Goal: Communication & Community: Answer question/provide support

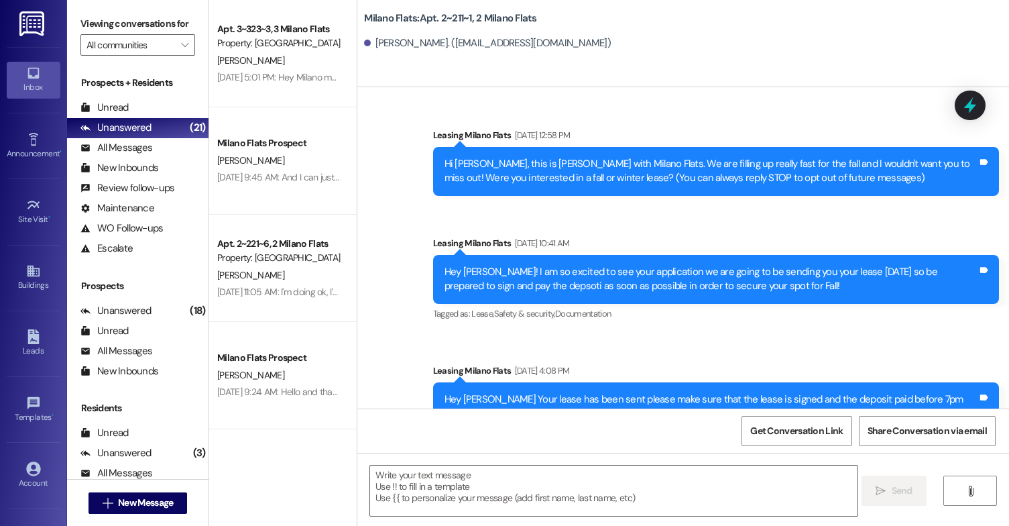
scroll to position [22621, 0]
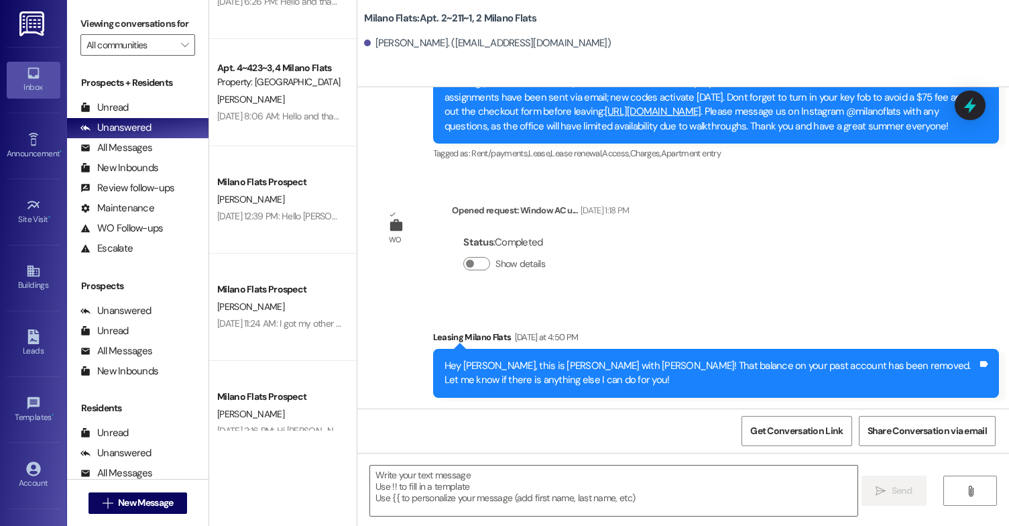
scroll to position [737, 0]
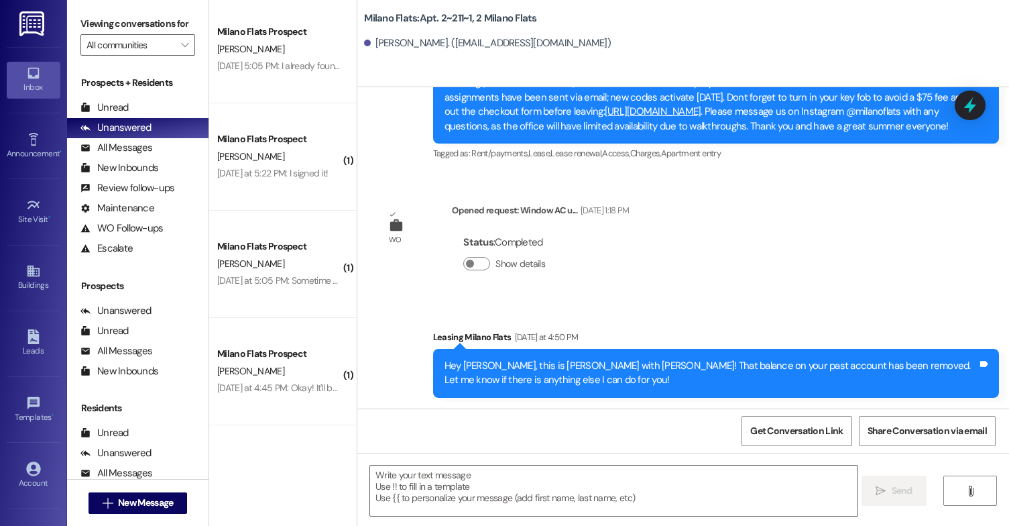
scroll to position [1475, 0]
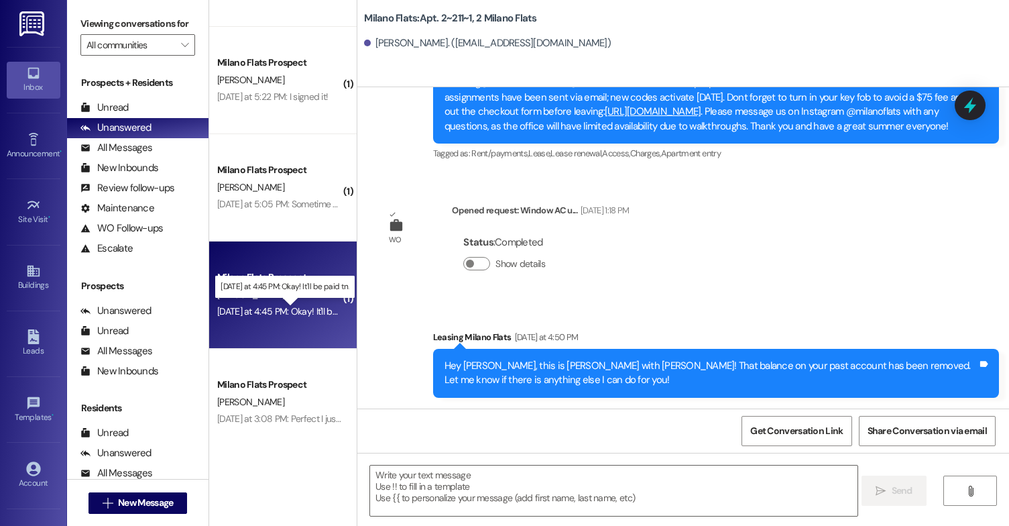
click at [278, 314] on div "[DATE] at 4:45 PM: Okay! It'll be paid tn. [DATE] at 4:45 PM: Okay! It'll be pa…" at bounding box center [293, 311] width 152 height 12
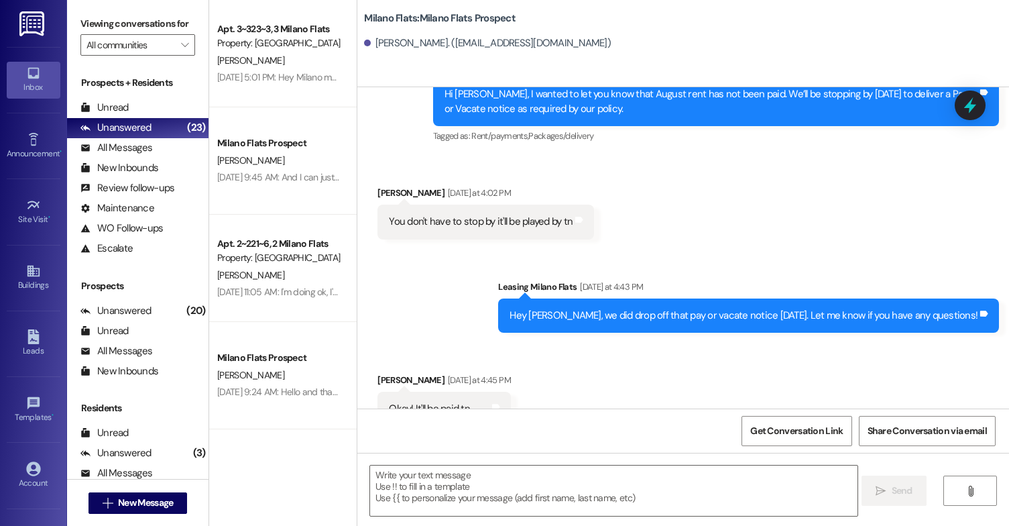
scroll to position [4829, 0]
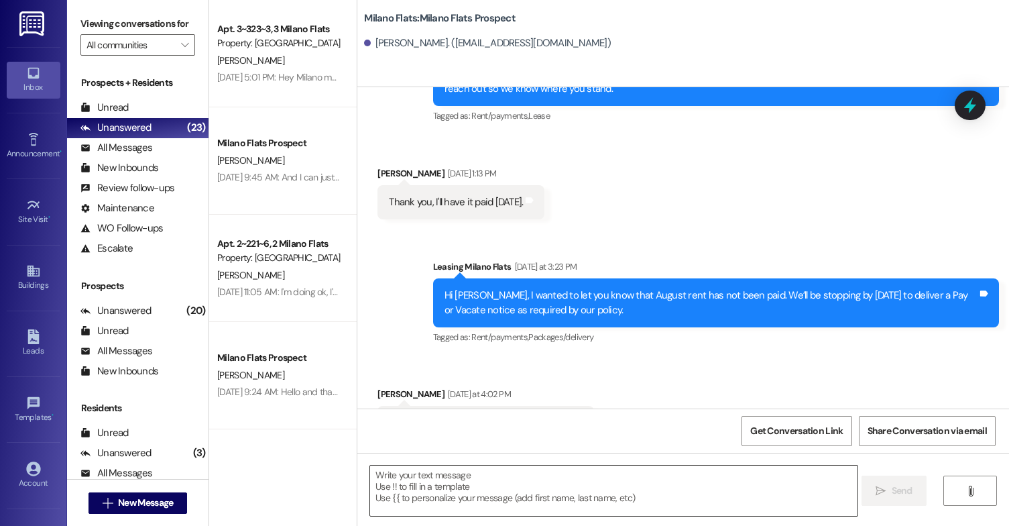
click at [452, 494] on textarea at bounding box center [613, 490] width 487 height 50
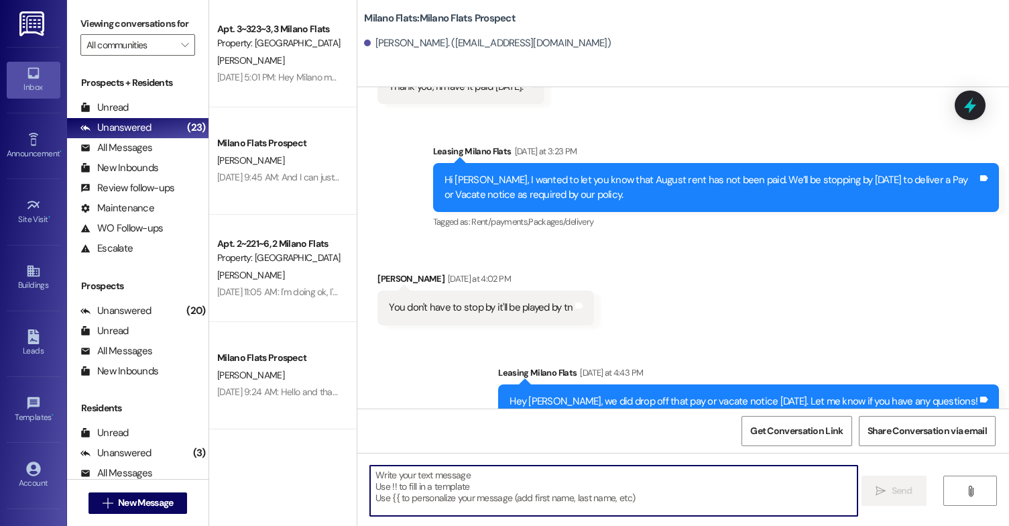
scroll to position [5030, 0]
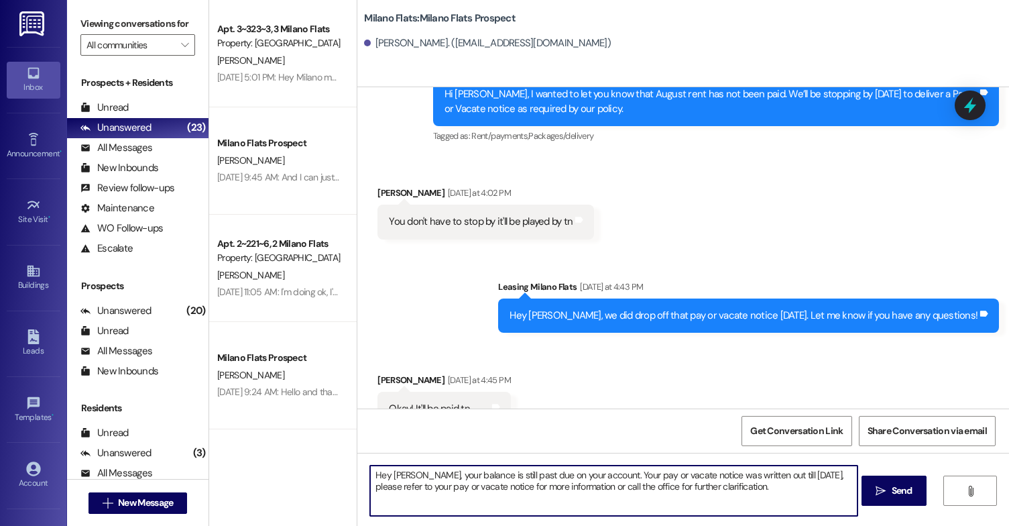
drag, startPoint x: 745, startPoint y: 499, endPoint x: 340, endPoint y: 477, distance: 406.2
click at [340, 477] on div "Apt. 3~323~3, 3 Milano Flats Property: [GEOGRAPHIC_DATA] Flats [PERSON_NAME] [D…" at bounding box center [609, 263] width 800 height 526
paste textarea "i Jack, Your account still shows a past due balance. As noted in your Pay or Va…"
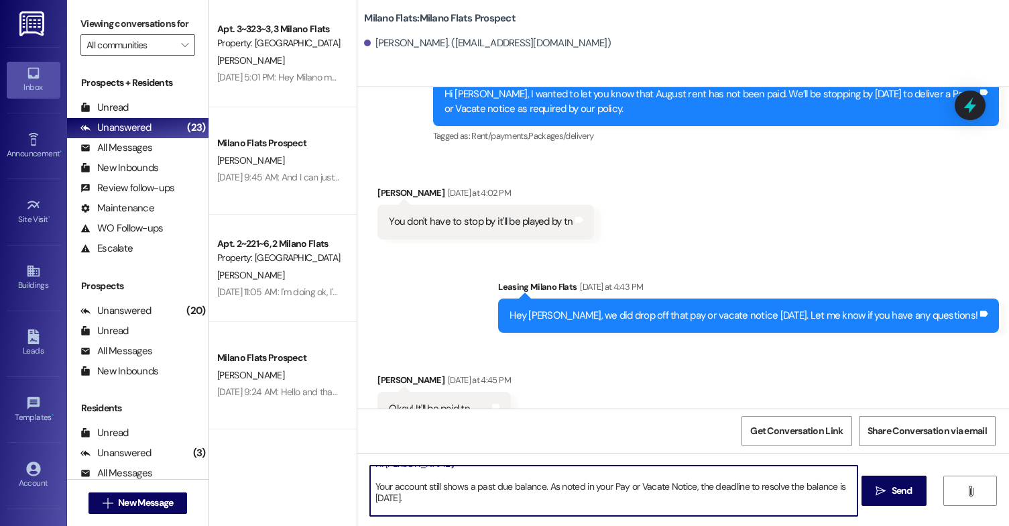
scroll to position [0, 0]
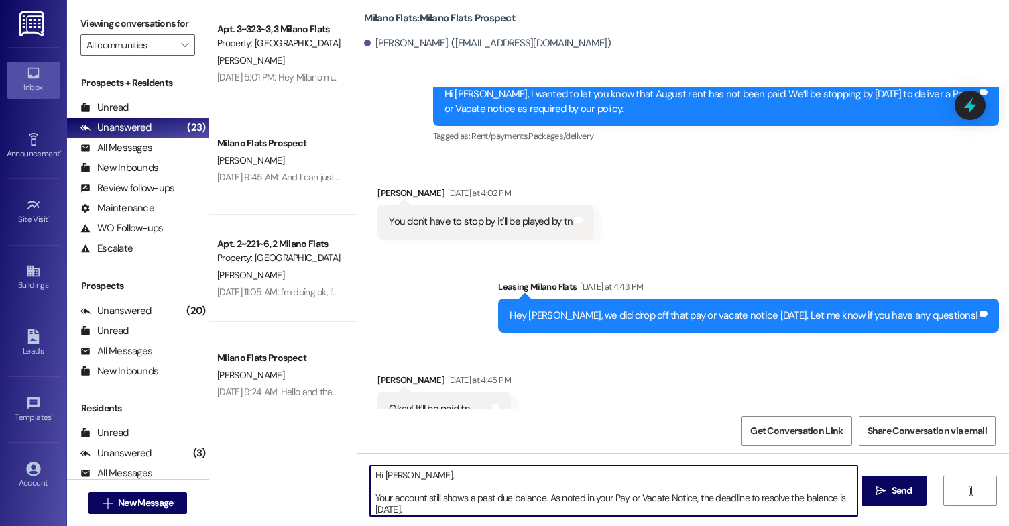
click at [370, 500] on textarea "Hi [PERSON_NAME], Your account still shows a past due balance. As noted in your…" at bounding box center [613, 490] width 487 height 50
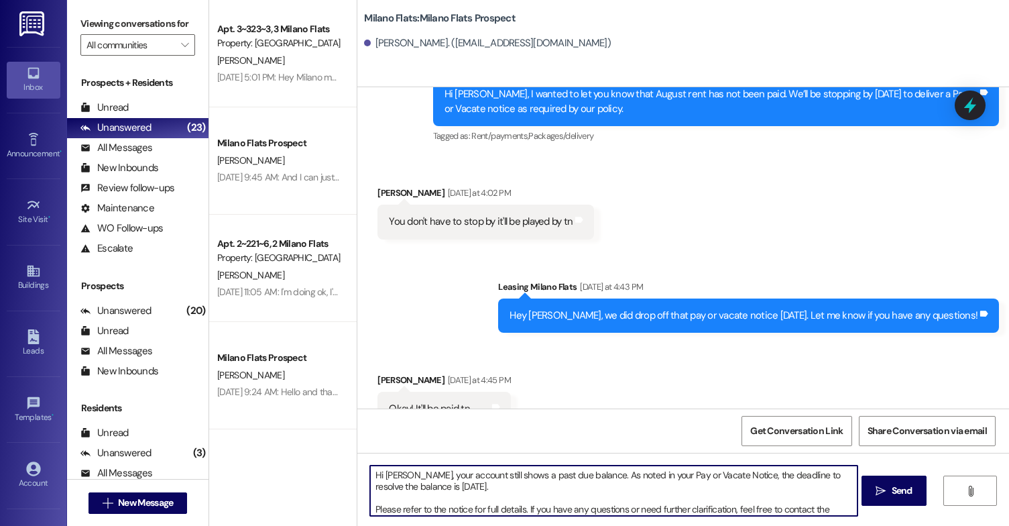
click at [370, 506] on textarea "Hi [PERSON_NAME], your account still shows a past due balance. As noted in your…" at bounding box center [613, 490] width 487 height 50
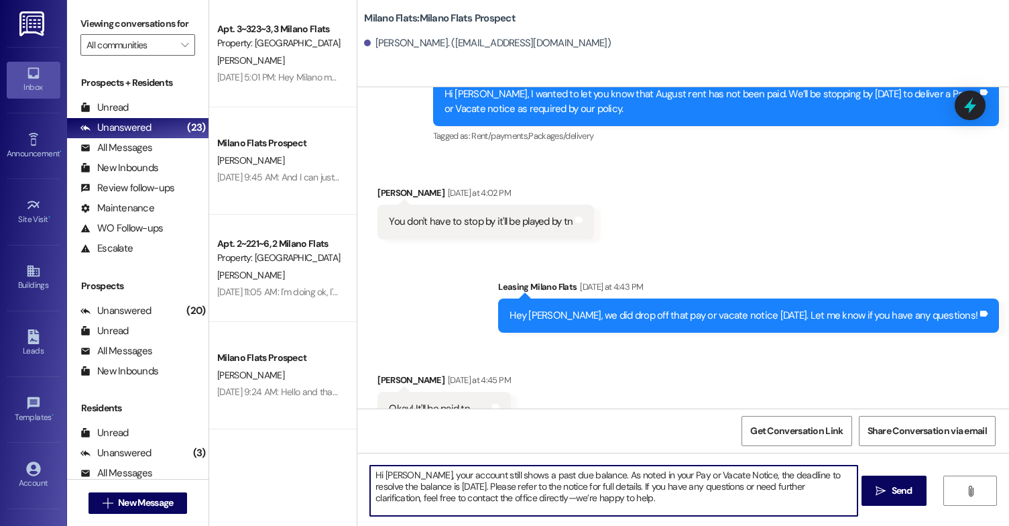
click at [504, 499] on textarea "Hi [PERSON_NAME], your account still shows a past due balance. As noted in your…" at bounding box center [613, 490] width 487 height 50
type textarea "Hi [PERSON_NAME], your account still shows a past due balance. As noted in your…"
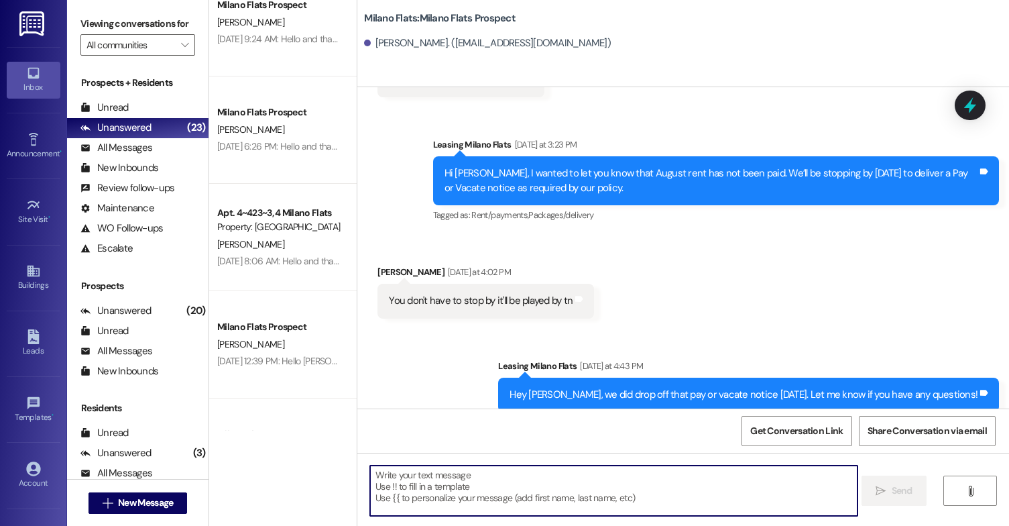
scroll to position [240, 0]
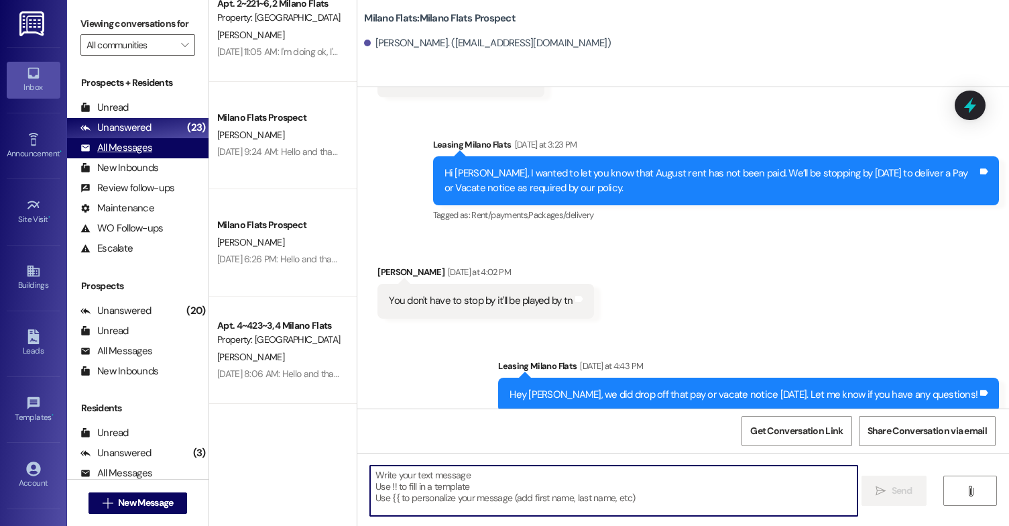
click at [152, 158] on div "All Messages (undefined)" at bounding box center [137, 148] width 141 height 20
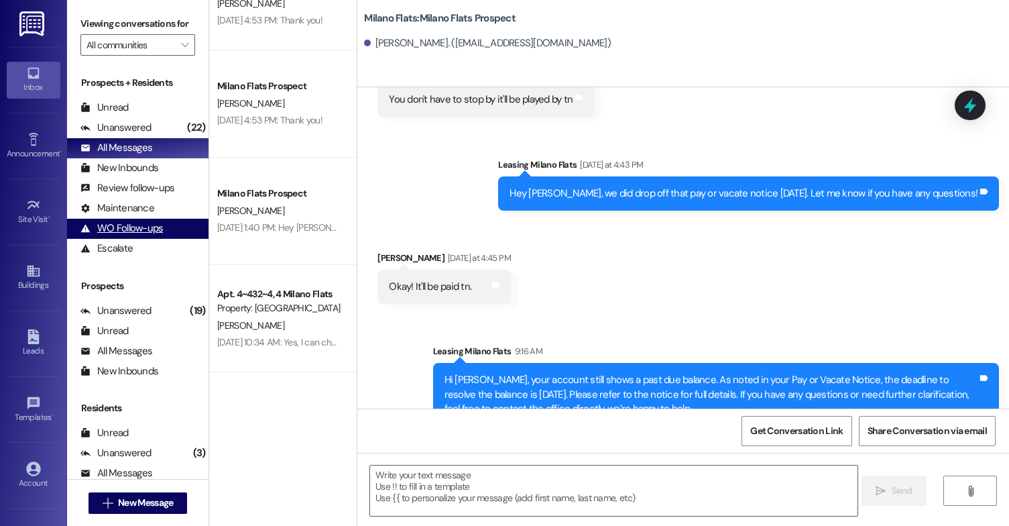
scroll to position [2078, 0]
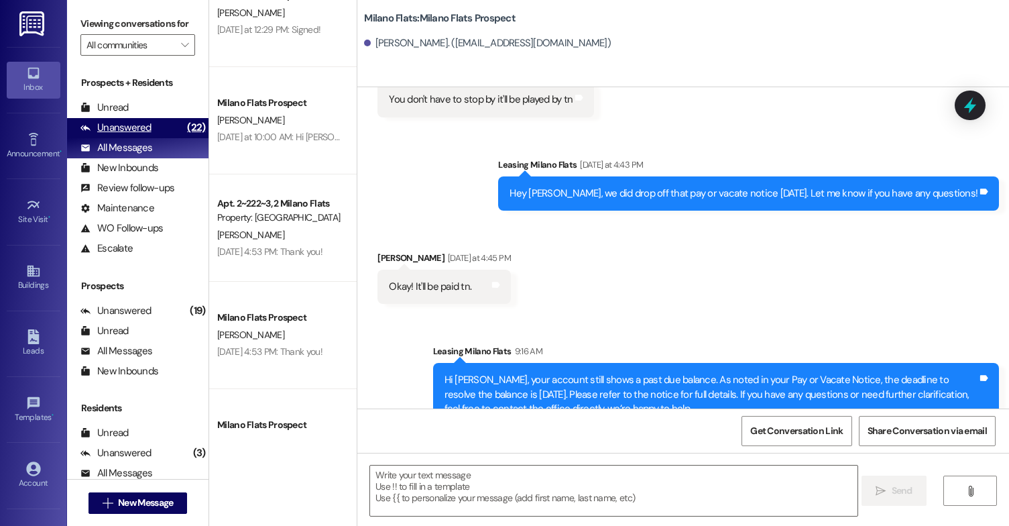
click at [156, 138] on div "Unanswered (22)" at bounding box center [137, 128] width 141 height 20
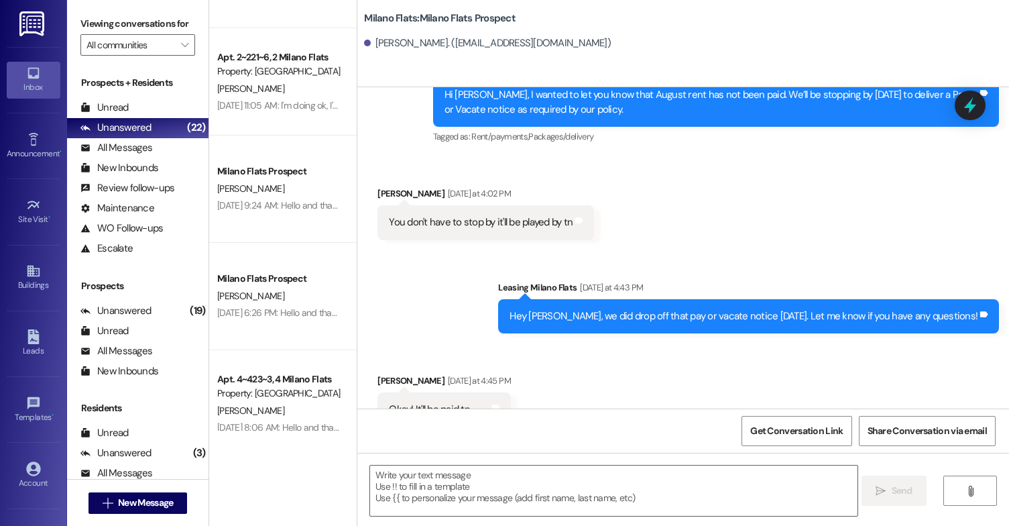
scroll to position [0, 0]
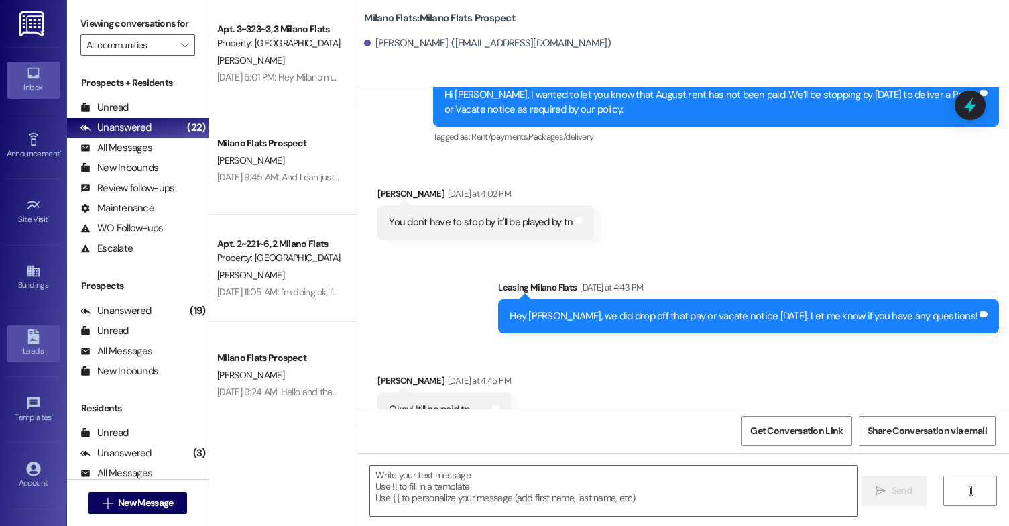
click at [31, 334] on icon at bounding box center [32, 336] width 11 height 15
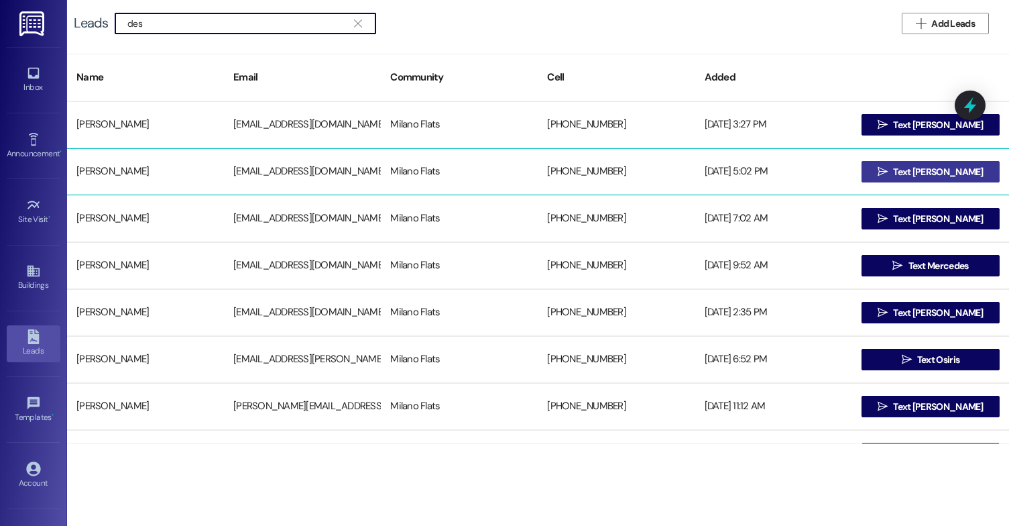
type input "des"
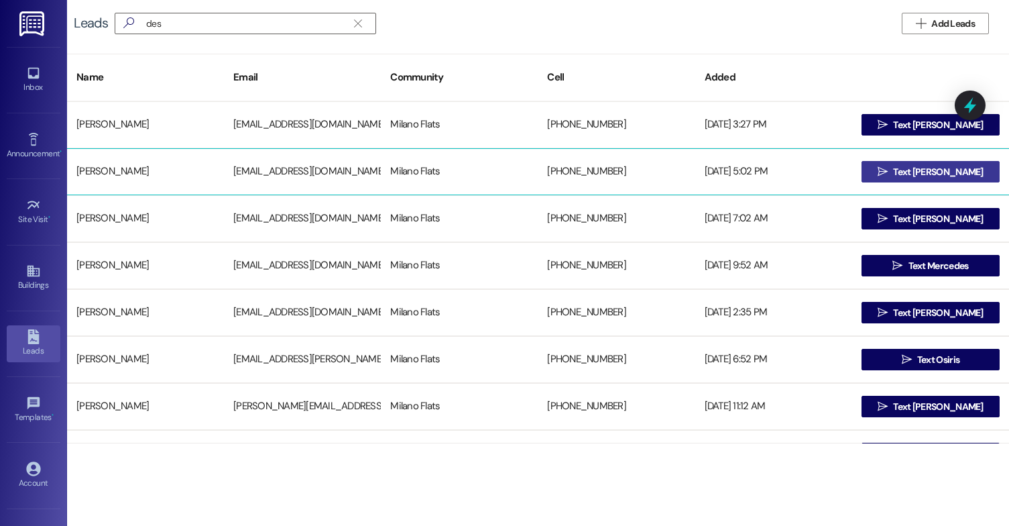
click at [917, 165] on span "Text [PERSON_NAME]" at bounding box center [938, 172] width 90 height 14
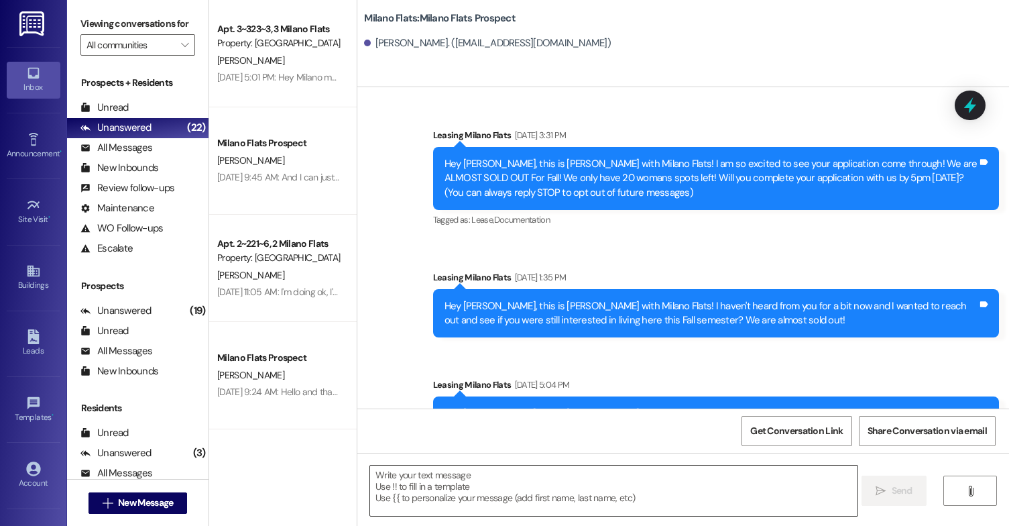
click at [516, 487] on textarea at bounding box center [613, 490] width 487 height 50
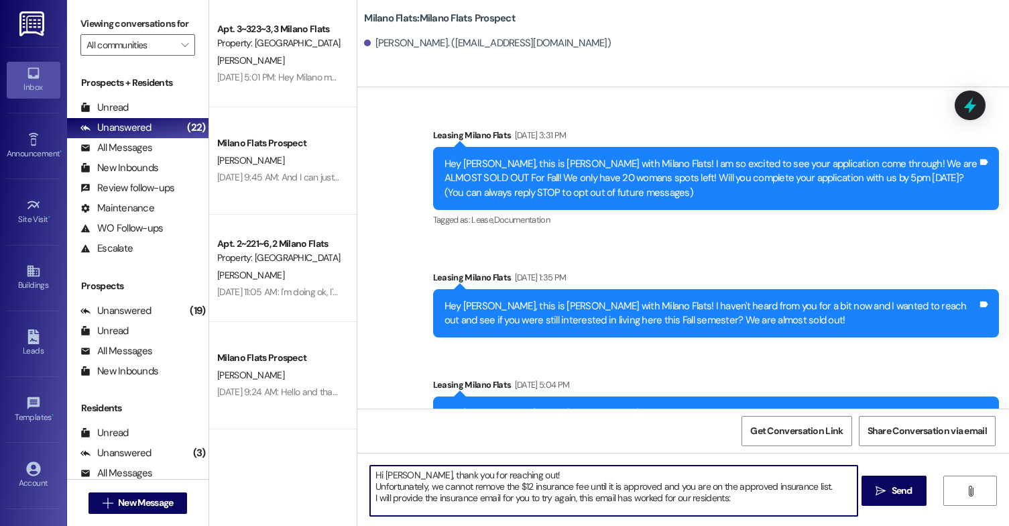
click at [844, 485] on textarea "Hi [PERSON_NAME], thank you for reaching out! Unfortunately, we cannot remove t…" at bounding box center [613, 490] width 487 height 50
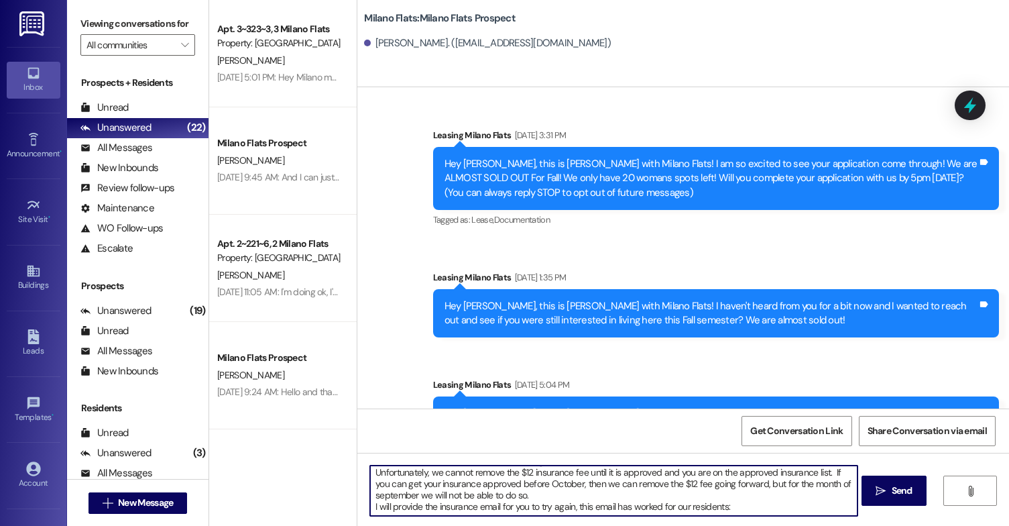
scroll to position [26, 0]
click at [721, 495] on textarea "Hi [PERSON_NAME], thank you for reaching out! Unfortunately, we cannot remove t…" at bounding box center [613, 490] width 487 height 50
click at [733, 495] on textarea "Hi [PERSON_NAME], thank you for reaching out! Unfortunately, we cannot remove t…" at bounding box center [613, 490] width 487 height 50
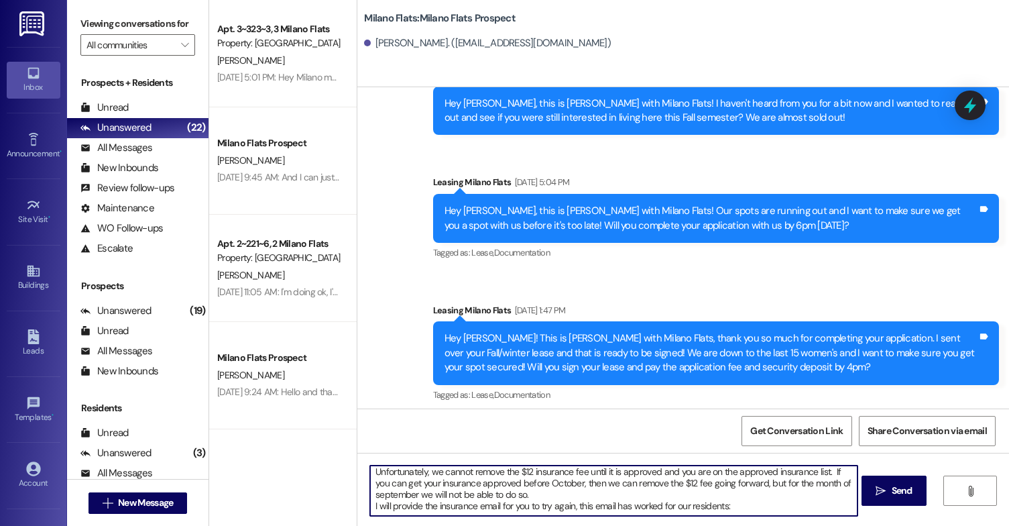
scroll to position [209, 0]
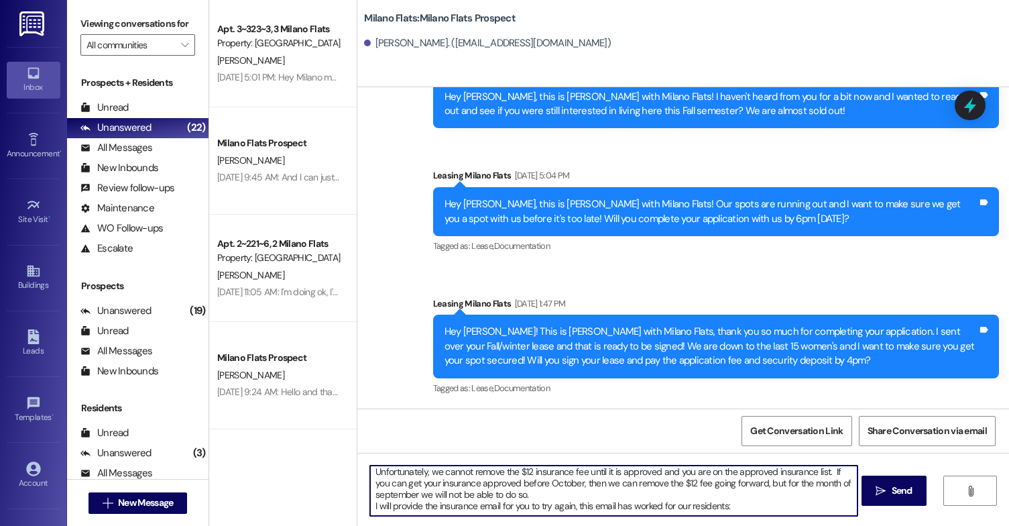
click at [668, 493] on textarea "Hi [PERSON_NAME], thank you for reaching out! Unfortunately, we cannot remove t…" at bounding box center [613, 490] width 487 height 50
click at [741, 498] on textarea "Hi [PERSON_NAME], thank you for reaching out! Unfortunately, we cannot remove t…" at bounding box center [613, 490] width 487 height 50
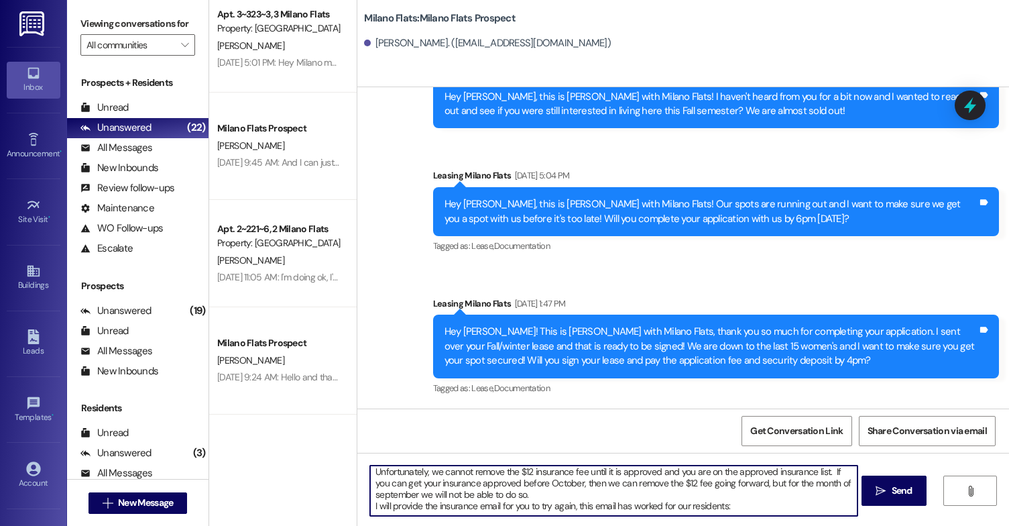
scroll to position [0, 0]
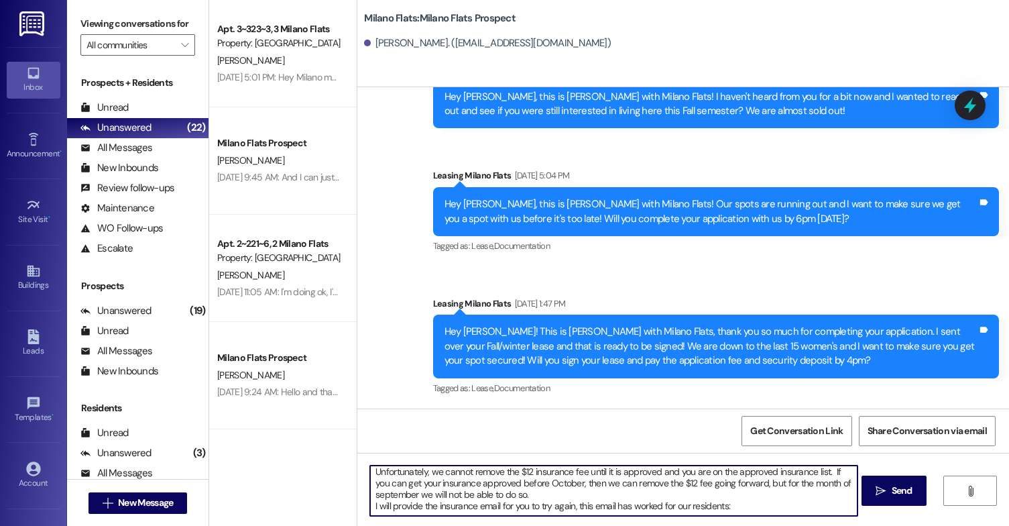
paste textarea "[EMAIL_ADDRESS][DOMAIN_NAME]"
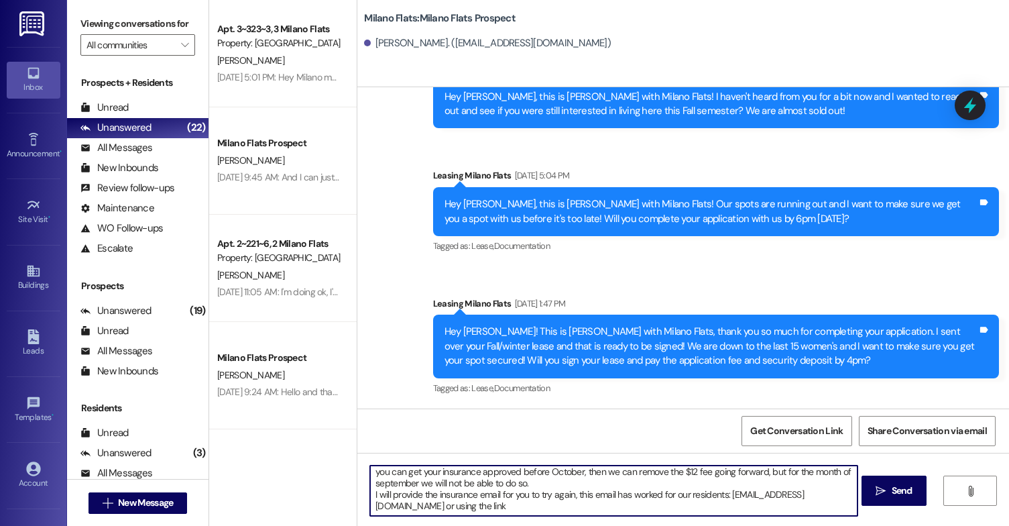
paste textarea "[DOMAIN_NAME]"
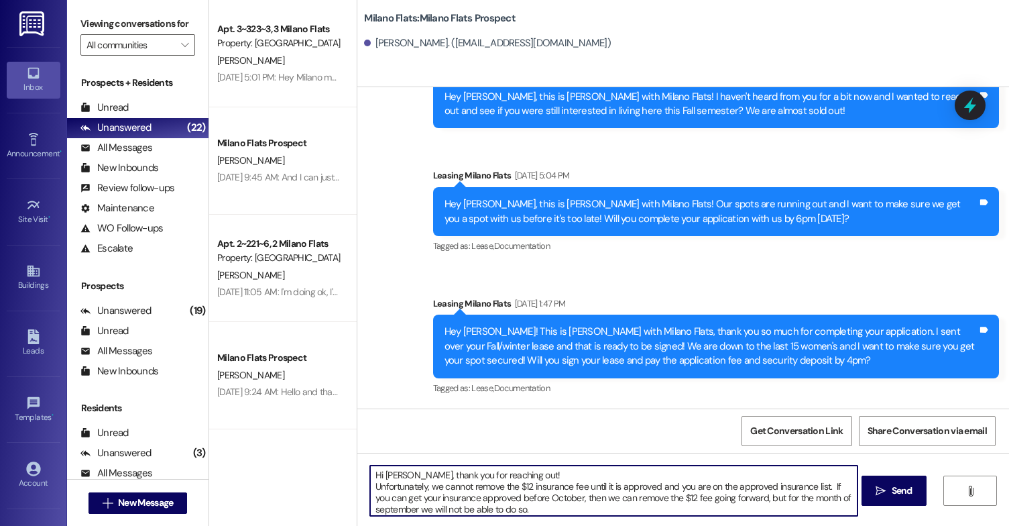
drag, startPoint x: 729, startPoint y: 507, endPoint x: 336, endPoint y: 438, distance: 399.0
click at [336, 438] on div "Apt. 3~323~3, 3 Milano Flats Property: [GEOGRAPHIC_DATA] Flats [PERSON_NAME] [D…" at bounding box center [609, 263] width 800 height 526
paste textarea "s for reaching out! We can’t remove the $12 insurance fee unless your insurance…"
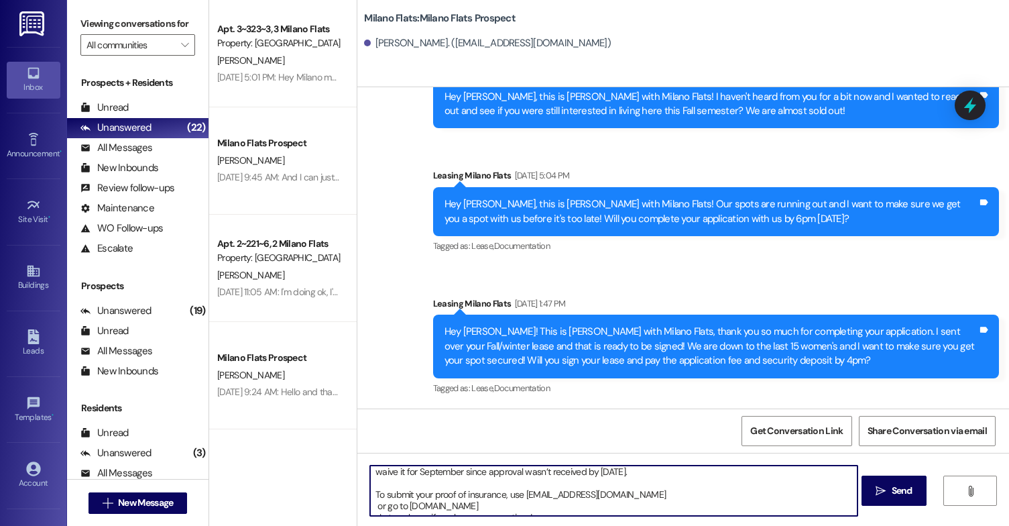
scroll to position [49, 0]
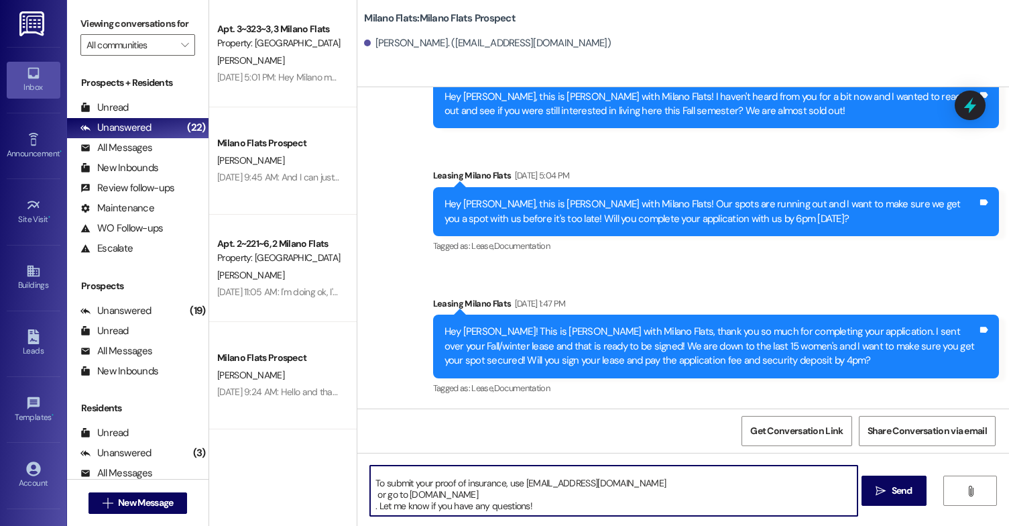
click at [370, 472] on textarea "Hi [PERSON_NAME], thanks for reaching out! We can’t remove the $12 insurance fe…" at bounding box center [613, 490] width 487 height 50
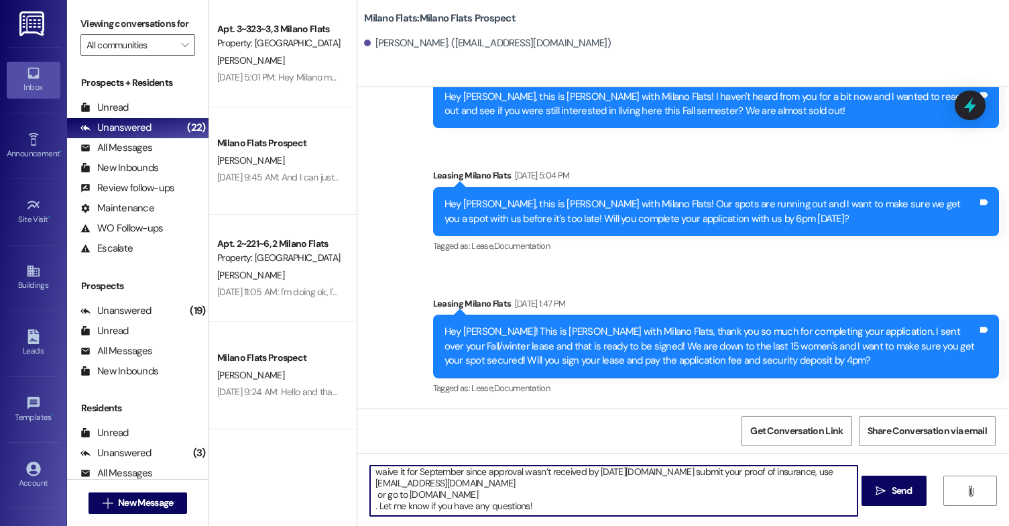
scroll to position [26, 0]
click at [372, 495] on textarea "Hi [PERSON_NAME], thanks for reaching out! We can’t remove the $12 insurance fe…" at bounding box center [613, 490] width 487 height 50
click at [549, 495] on textarea "Hi [PERSON_NAME], thanks for reaching out! We can’t remove the $12 insurance fe…" at bounding box center [613, 490] width 487 height 50
click at [471, 502] on textarea "Hi [PERSON_NAME], thanks for reaching out! We can’t remove the $12 insurance fe…" at bounding box center [613, 490] width 487 height 50
type textarea "Hi [PERSON_NAME], thanks for reaching out! We can’t remove the $12 insurance fe…"
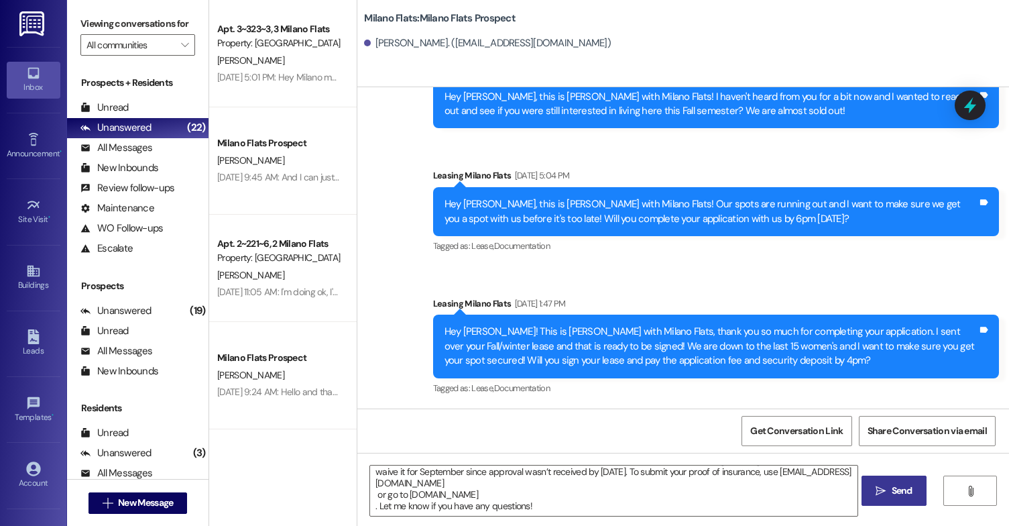
click at [902, 494] on span "Send" at bounding box center [902, 490] width 21 height 14
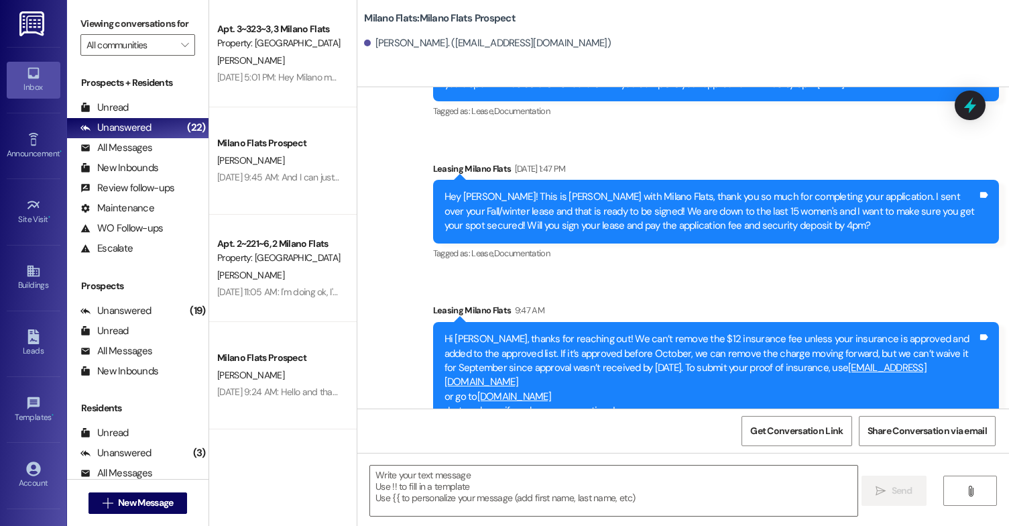
scroll to position [360, 0]
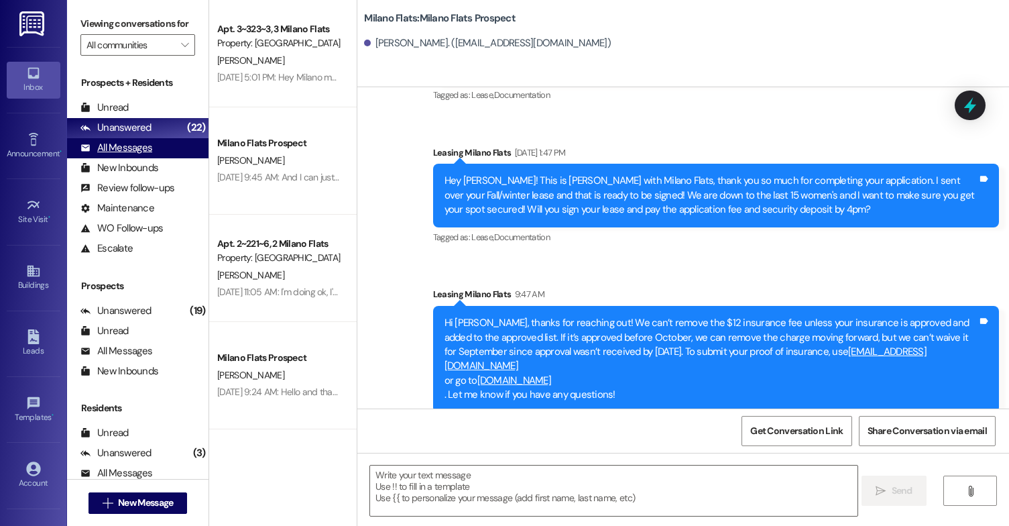
click at [154, 158] on div "All Messages (undefined)" at bounding box center [137, 148] width 141 height 20
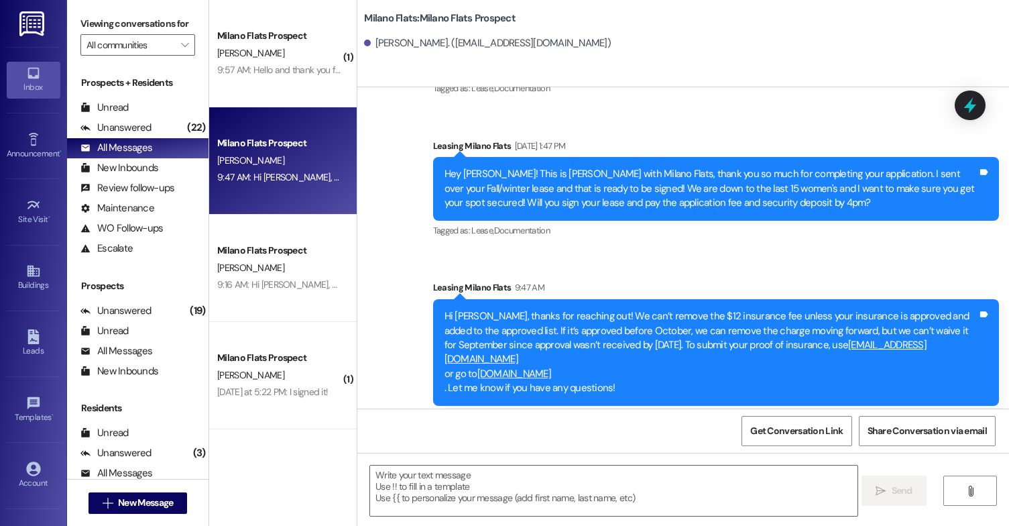
scroll to position [380, 0]
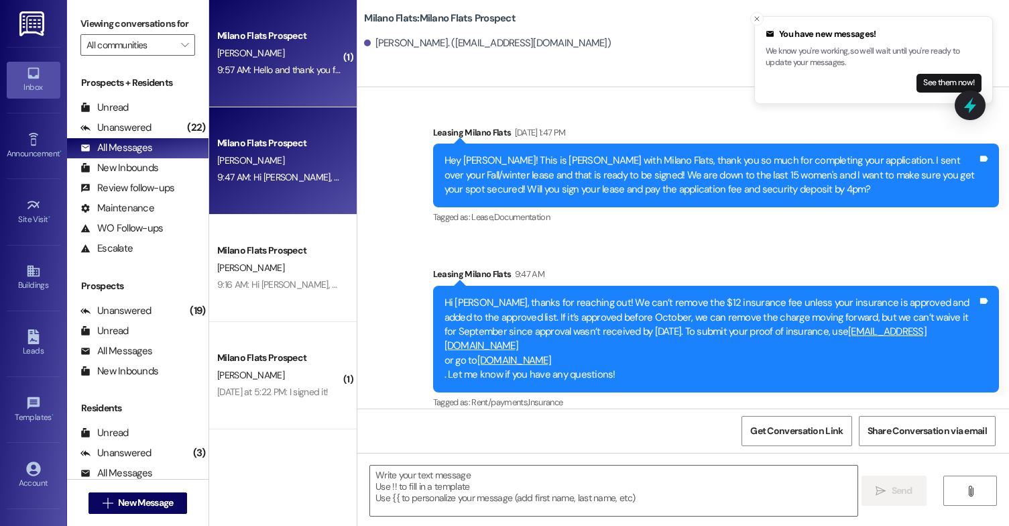
click at [298, 90] on div "Milano Flats Prospect [PERSON_NAME] 9:57 AM: Hello and thank you for contacting…" at bounding box center [282, 53] width 147 height 107
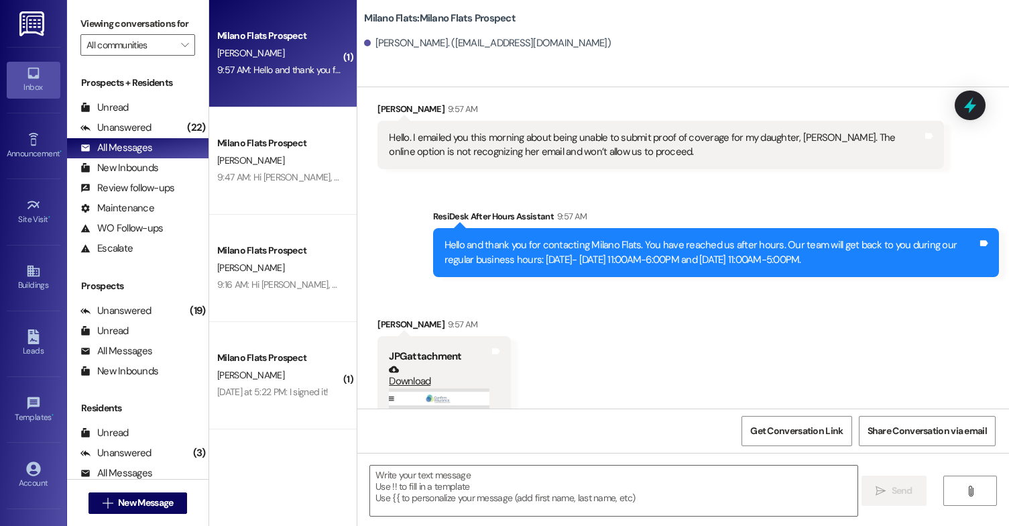
scroll to position [396, 0]
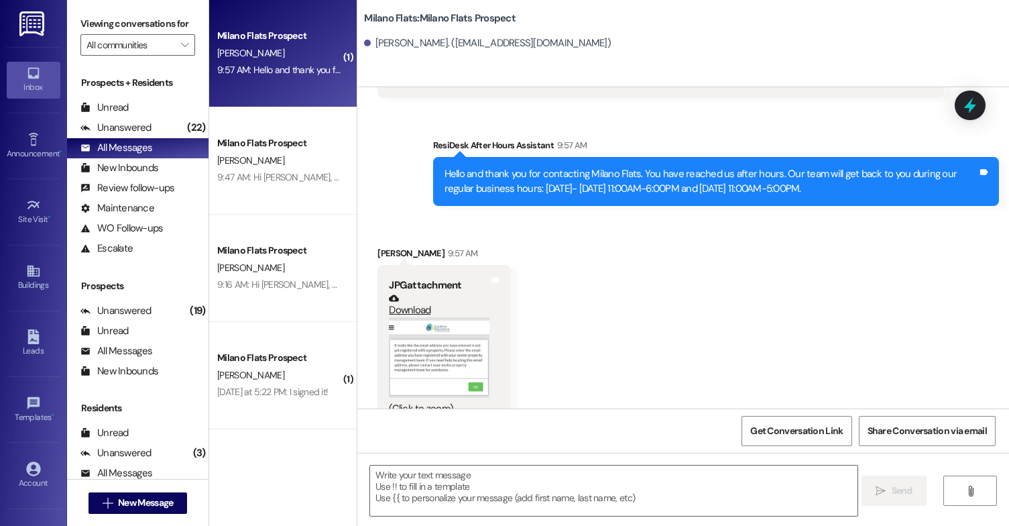
click at [437, 341] on button "Zoom image" at bounding box center [439, 357] width 101 height 80
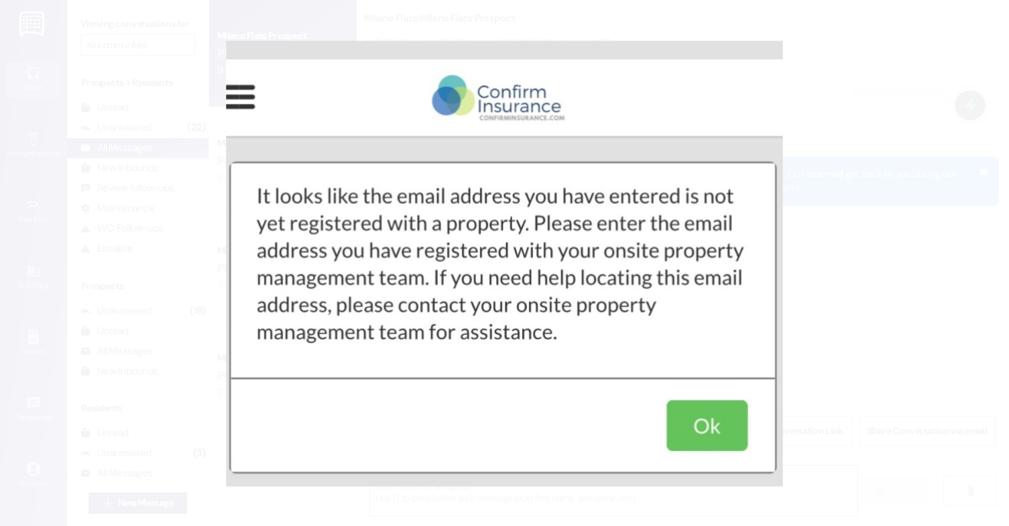
click at [437, 341] on button "Unzoom image" at bounding box center [504, 263] width 1009 height 526
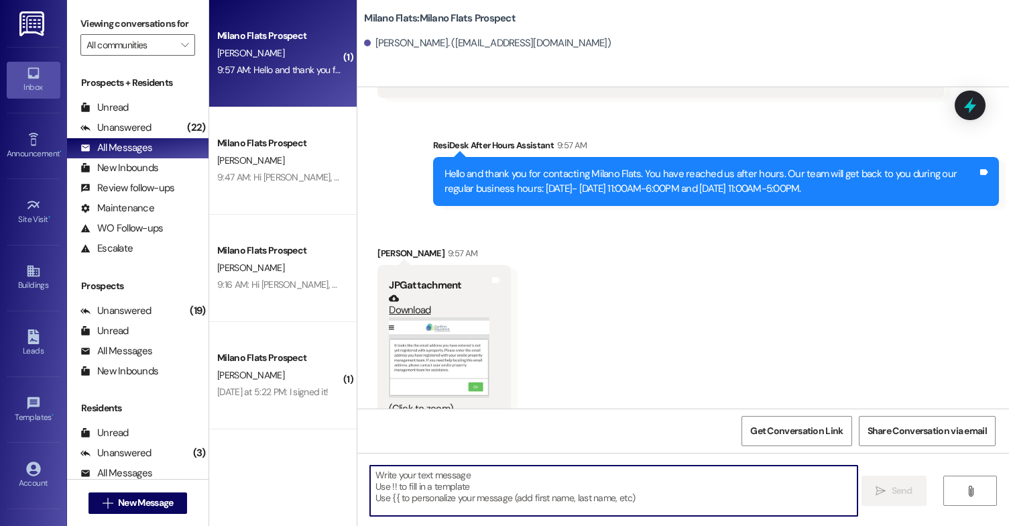
click at [499, 477] on textarea at bounding box center [613, 490] width 487 height 50
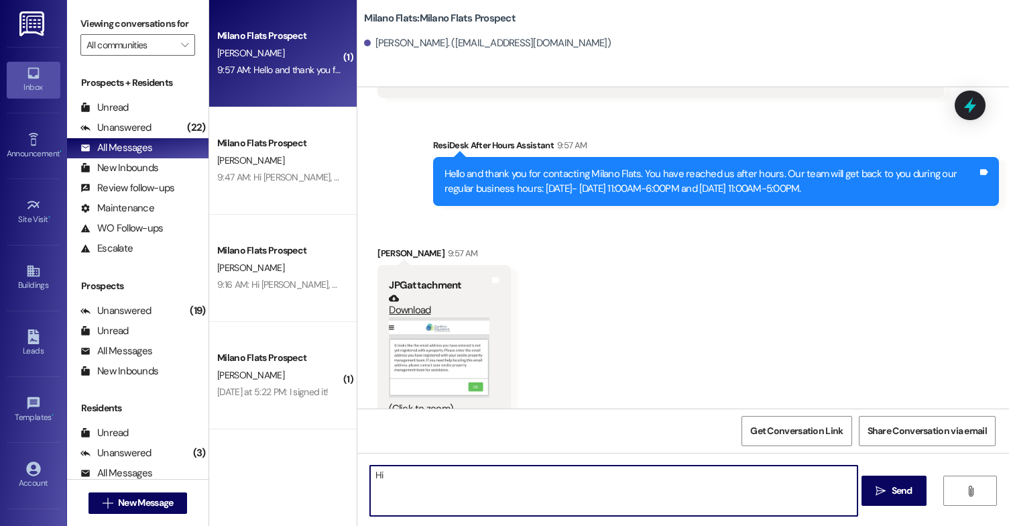
click at [455, 342] on button "Zoom image" at bounding box center [439, 357] width 101 height 80
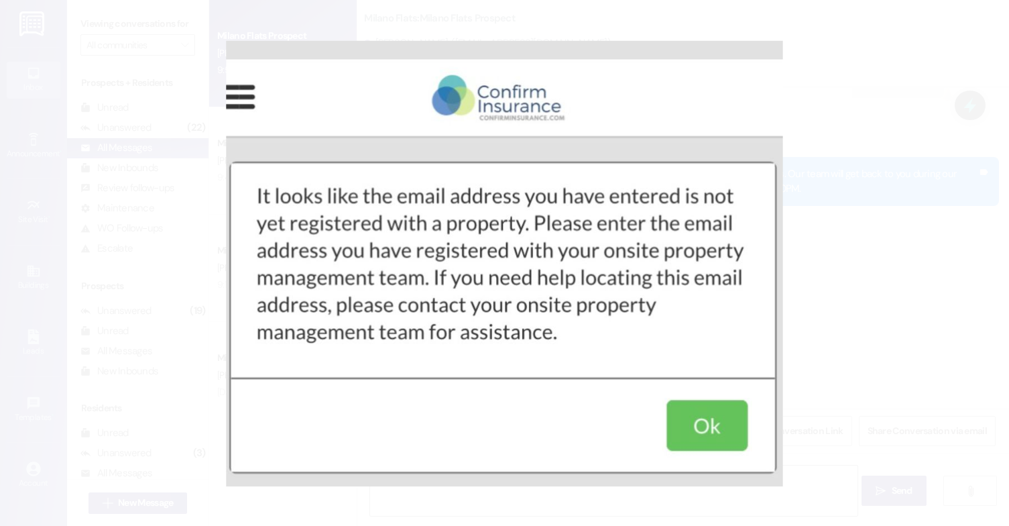
click at [472, 105] on button "Unzoom image" at bounding box center [504, 263] width 1009 height 526
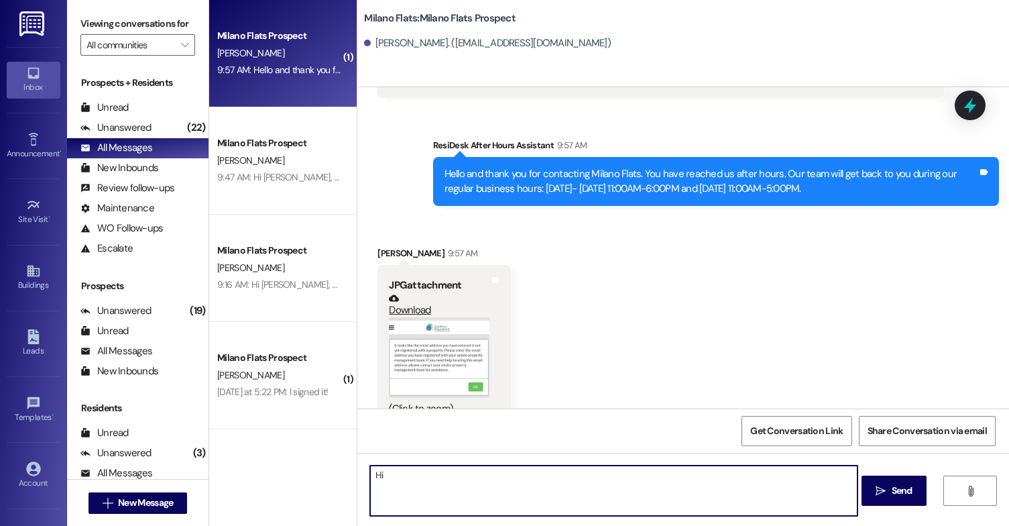
click at [420, 481] on textarea "Hi" at bounding box center [613, 490] width 487 height 50
paste textarea "[EMAIL_ADDRESS][DOMAIN_NAME]"
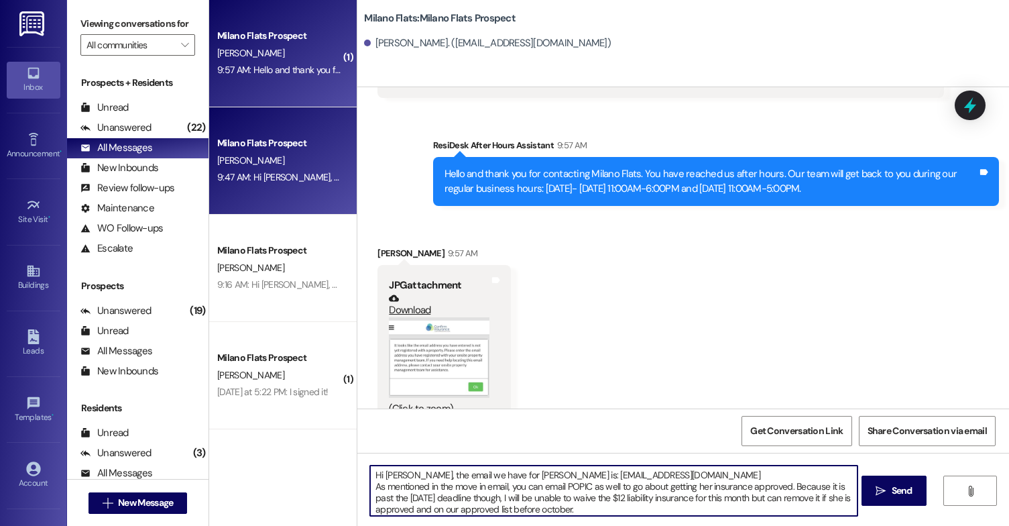
type textarea "Hi [PERSON_NAME], the email we have for [PERSON_NAME] is: [EMAIL_ADDRESS][DOMAI…"
click at [278, 190] on div "Milano Flats Prospect [PERSON_NAME] 9:47 AM: Hi [PERSON_NAME], thanks for reach…" at bounding box center [282, 160] width 147 height 107
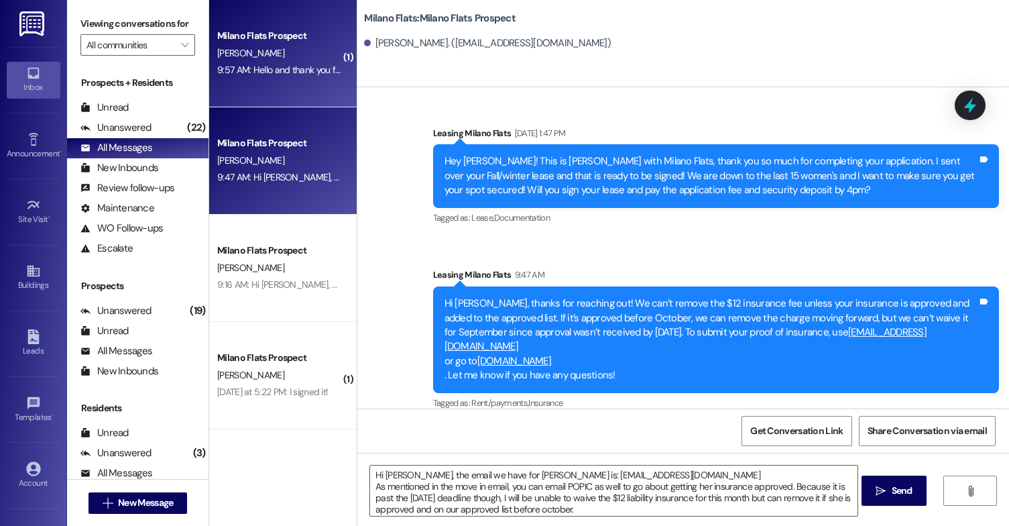
click at [289, 95] on div "Milano Flats Prospect [PERSON_NAME] 9:57 AM: Hello and thank you for contacting…" at bounding box center [282, 53] width 147 height 107
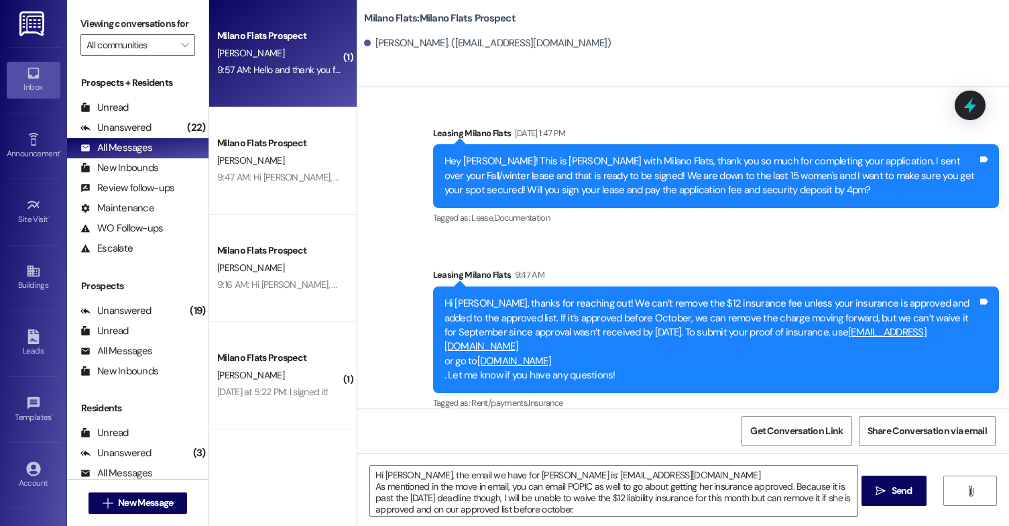
scroll to position [395, 0]
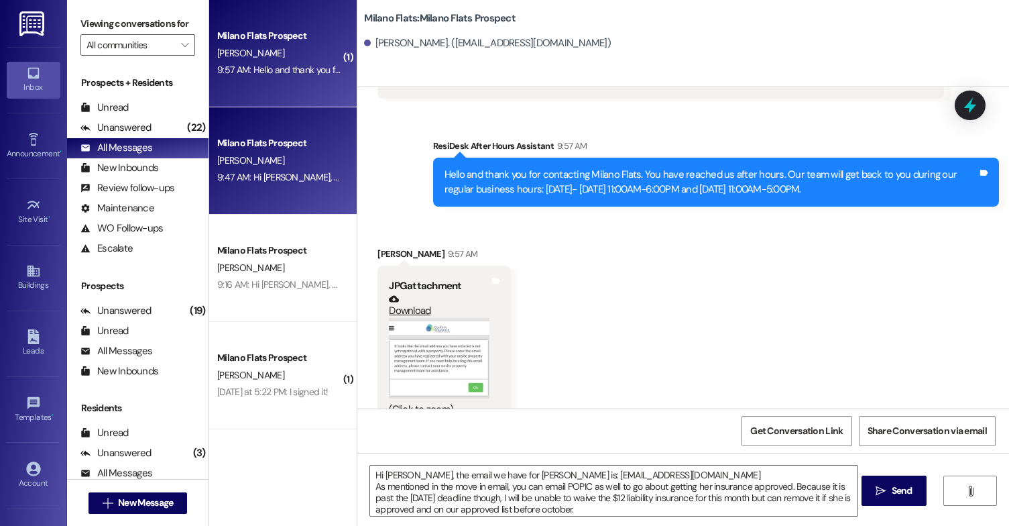
click at [284, 166] on div "[PERSON_NAME]" at bounding box center [279, 160] width 127 height 17
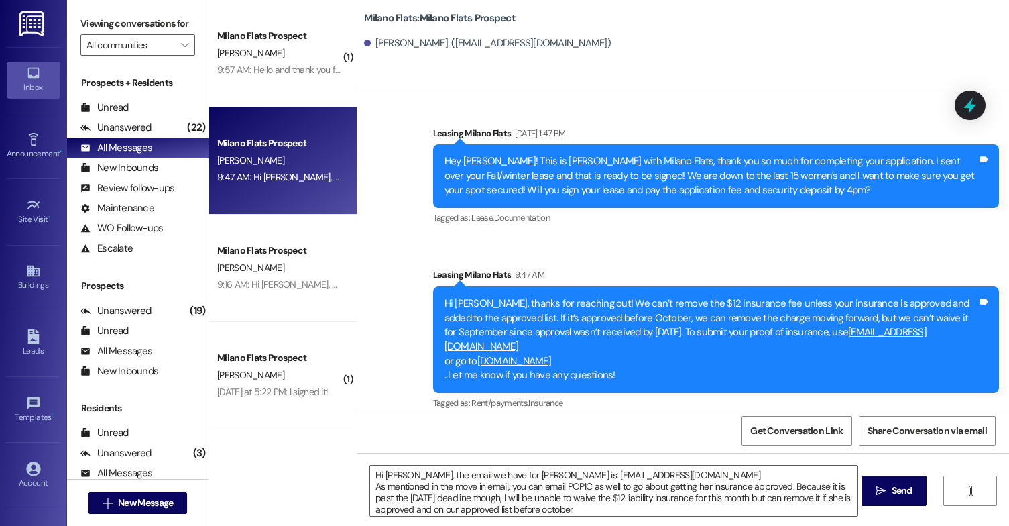
scroll to position [380, 0]
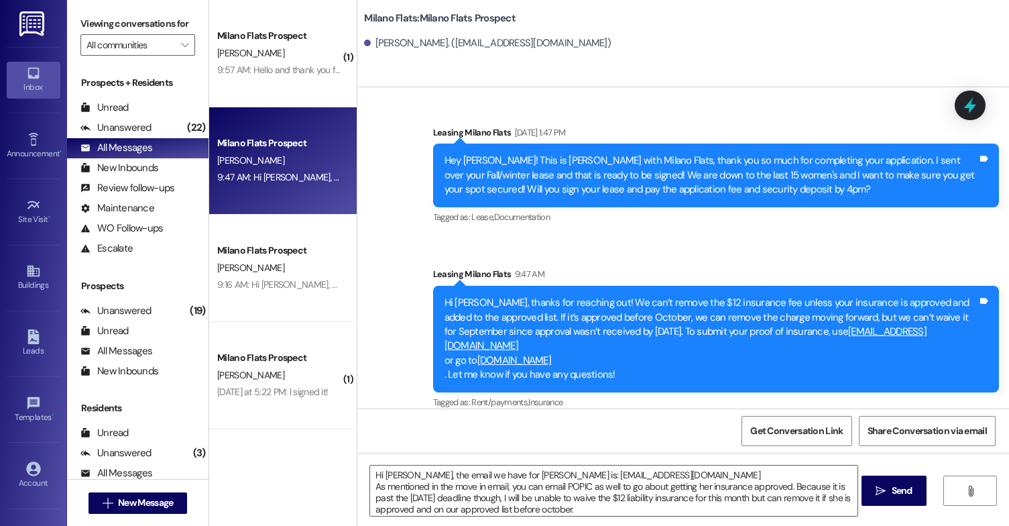
click at [622, 345] on div "Hi [PERSON_NAME], thanks for reaching out! We can’t remove the $12 insurance fe…" at bounding box center [710, 339] width 533 height 86
drag, startPoint x: 767, startPoint y: 332, endPoint x: 880, endPoint y: 336, distance: 113.4
click at [880, 336] on div "Hi [PERSON_NAME], thanks for reaching out! We can’t remove the $12 insurance fe…" at bounding box center [710, 339] width 533 height 86
copy link "[EMAIL_ADDRESS][DOMAIN_NAME]"
click at [682, 508] on textarea "Hi [PERSON_NAME], the email we have for [PERSON_NAME] is: [EMAIL_ADDRESS][DOMAI…" at bounding box center [613, 490] width 487 height 50
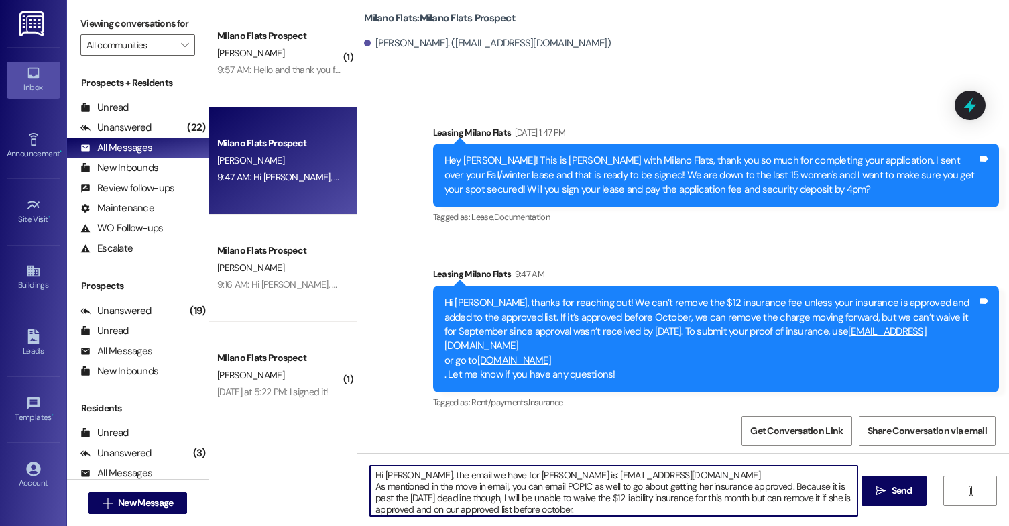
click at [573, 501] on textarea "Hi [PERSON_NAME], the email we have for [PERSON_NAME] is: [EMAIL_ADDRESS][DOMAI…" at bounding box center [613, 490] width 487 height 50
click at [609, 498] on textarea "Hi [PERSON_NAME], the email we have for [PERSON_NAME] is: [EMAIL_ADDRESS][DOMAI…" at bounding box center [613, 490] width 487 height 50
click at [660, 491] on textarea "Hi [PERSON_NAME], the email we have for [PERSON_NAME] is: [EMAIL_ADDRESS][DOMAI…" at bounding box center [613, 490] width 487 height 50
click at [731, 496] on textarea "Hi [PERSON_NAME], the email we have for [PERSON_NAME] is: [EMAIL_ADDRESS][DOMAI…" at bounding box center [613, 490] width 487 height 50
click at [625, 511] on textarea "Hi [PERSON_NAME], the email we have for [PERSON_NAME] is: [EMAIL_ADDRESS][DOMAI…" at bounding box center [613, 490] width 487 height 50
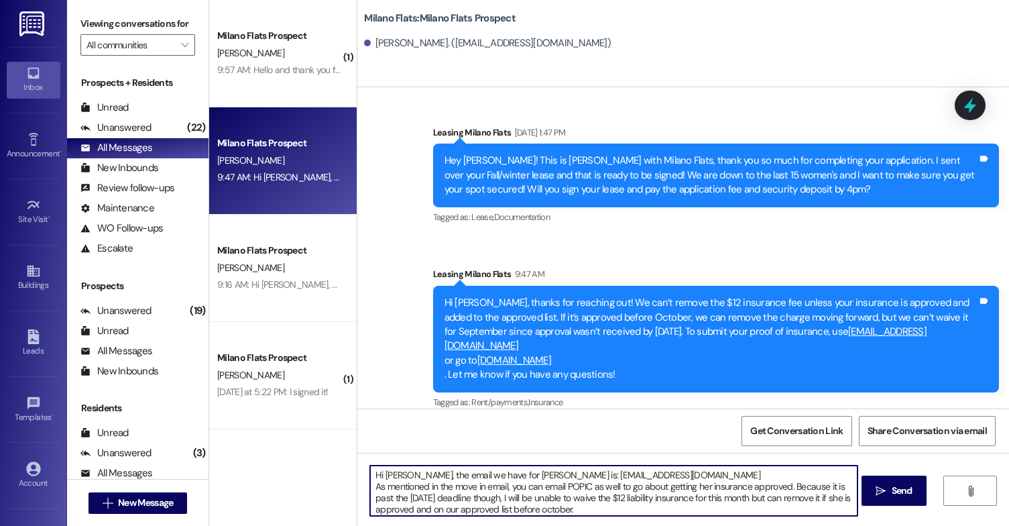
click at [665, 496] on textarea "Hi [PERSON_NAME], the email we have for [PERSON_NAME] is: [EMAIL_ADDRESS][DOMAI…" at bounding box center [613, 490] width 487 height 50
click at [723, 491] on textarea "Hi [PERSON_NAME], the email we have for [PERSON_NAME] is: [EMAIL_ADDRESS][DOMAI…" at bounding box center [613, 490] width 487 height 50
click at [586, 489] on textarea "Hi [PERSON_NAME], the email we have for [PERSON_NAME] is: [EMAIL_ADDRESS][DOMAI…" at bounding box center [613, 490] width 487 height 50
paste textarea "[EMAIL_ADDRESS][DOMAIN_NAME]"
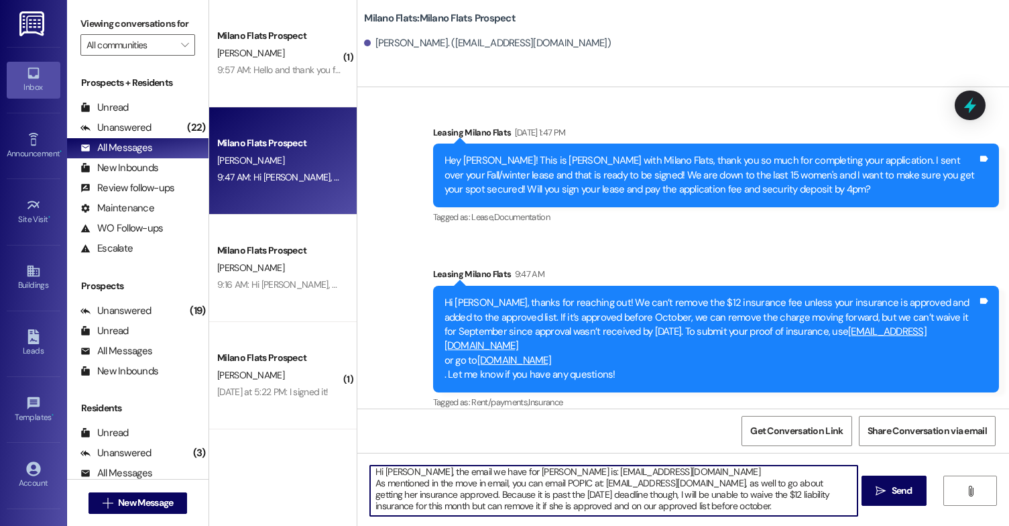
scroll to position [0, 0]
drag, startPoint x: 784, startPoint y: 506, endPoint x: 357, endPoint y: 452, distance: 430.5
click at [357, 452] on div "Sent via SMS Leasing [GEOGRAPHIC_DATA] Flats [DATE] 3:31 PM Hey [PERSON_NAME], …" at bounding box center [683, 350] width 652 height 526
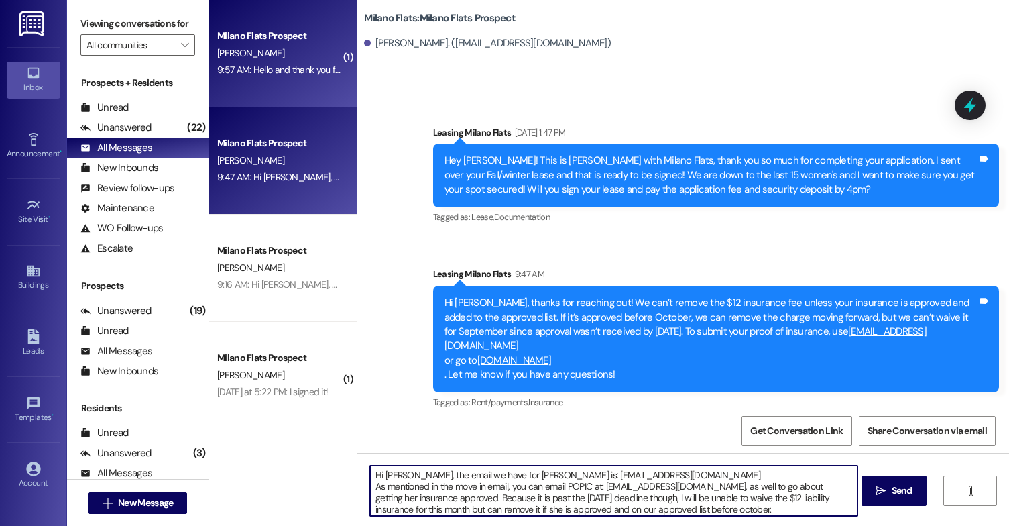
type textarea "Hi [PERSON_NAME], the email we have for [PERSON_NAME] is: [EMAIL_ADDRESS][DOMAI…"
click at [298, 88] on div "Milano Flats Prospect [PERSON_NAME] 9:57 AM: Hello and thank you for contacting…" at bounding box center [282, 53] width 147 height 107
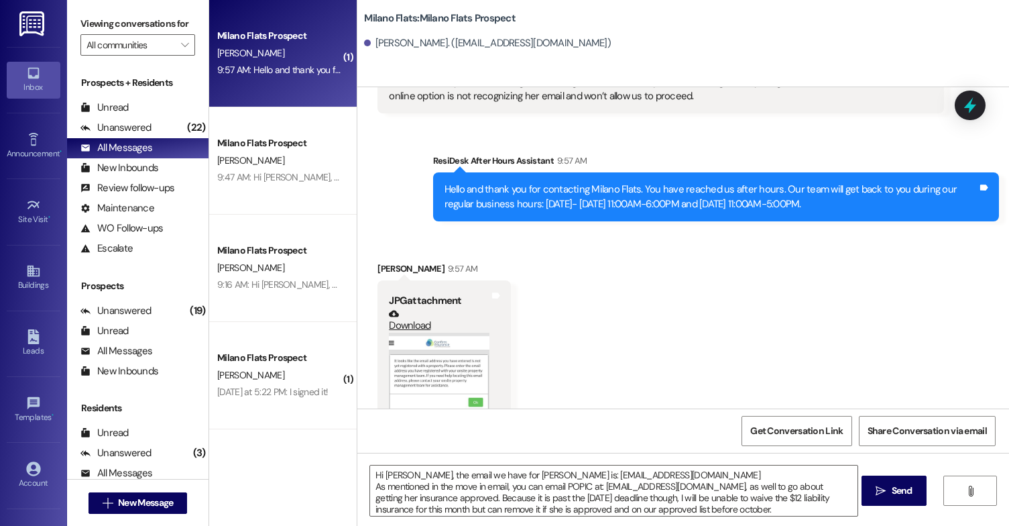
scroll to position [483, 0]
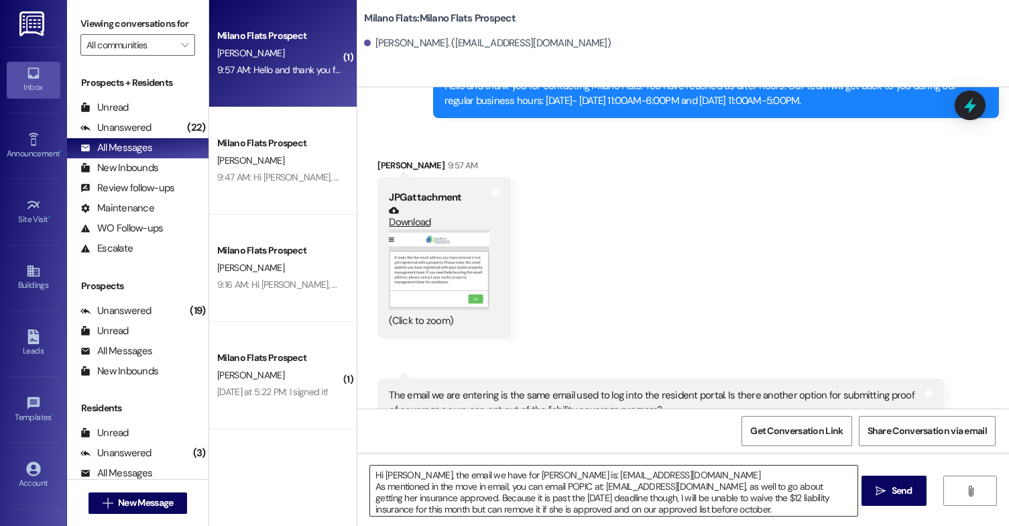
click at [514, 483] on textarea "Hi [PERSON_NAME], the email we have for [PERSON_NAME] is: [EMAIL_ADDRESS][DOMAI…" at bounding box center [613, 490] width 487 height 50
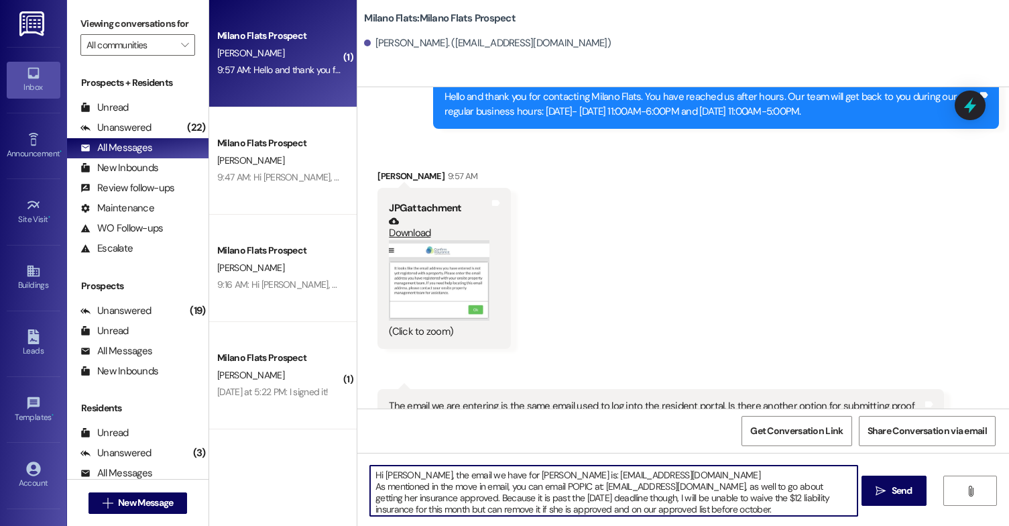
scroll to position [484, 0]
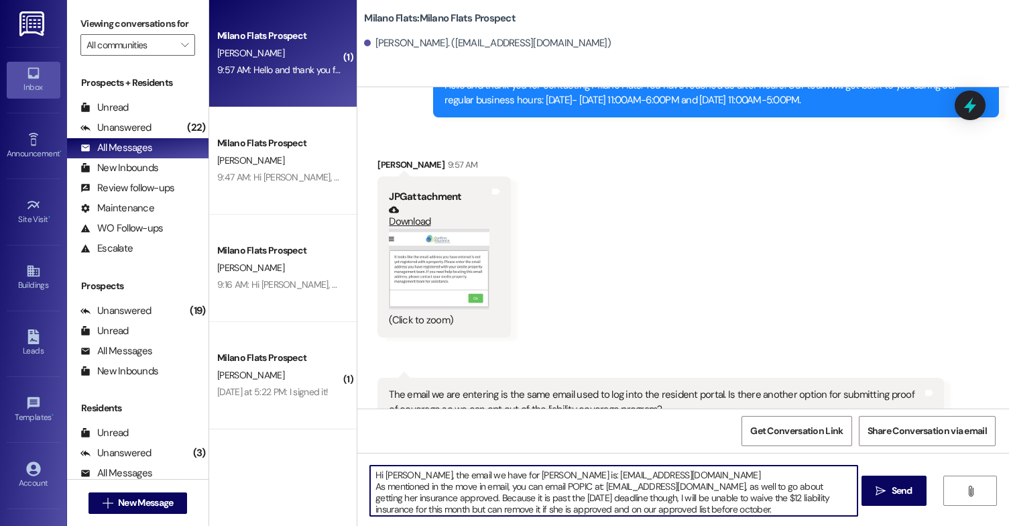
click at [626, 508] on textarea "Hi [PERSON_NAME], the email we have for [PERSON_NAME] is: [EMAIL_ADDRESS][DOMAI…" at bounding box center [613, 490] width 487 height 50
click at [422, 489] on textarea "Hi [PERSON_NAME], the email we have for [PERSON_NAME] is: [EMAIL_ADDRESS][DOMAI…" at bounding box center [613, 490] width 487 height 50
click at [430, 500] on textarea "Hi [PERSON_NAME], the email we have for [PERSON_NAME] is: [EMAIL_ADDRESS][DOMAI…" at bounding box center [613, 490] width 487 height 50
click at [479, 500] on textarea "Hi [PERSON_NAME], the email we have for [PERSON_NAME] is: [EMAIL_ADDRESS][DOMAI…" at bounding box center [613, 490] width 487 height 50
click at [564, 502] on textarea "Hi [PERSON_NAME], the email we have for [PERSON_NAME] is: [EMAIL_ADDRESS][DOMAI…" at bounding box center [613, 490] width 487 height 50
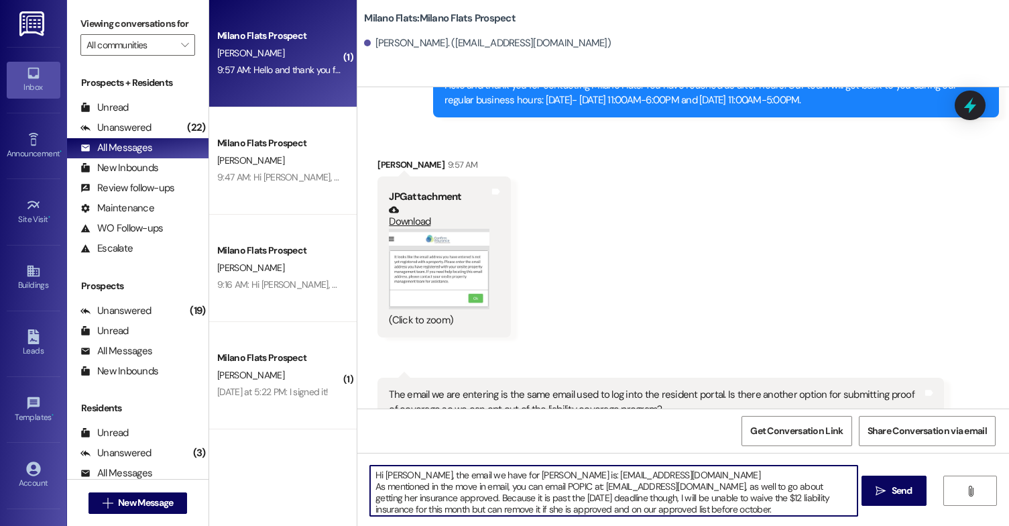
click at [774, 512] on textarea "Hi [PERSON_NAME], the email we have for [PERSON_NAME] is: [EMAIL_ADDRESS][DOMAI…" at bounding box center [613, 490] width 487 height 50
click at [791, 512] on textarea "Hi [PERSON_NAME], the email we have for [PERSON_NAME] is: [EMAIL_ADDRESS][DOMAI…" at bounding box center [613, 490] width 487 height 50
type textarea "Hi [PERSON_NAME], the email we have for [PERSON_NAME] is: [EMAIL_ADDRESS][DOMAI…"
click at [872, 499] on button " Send" at bounding box center [893, 490] width 65 height 30
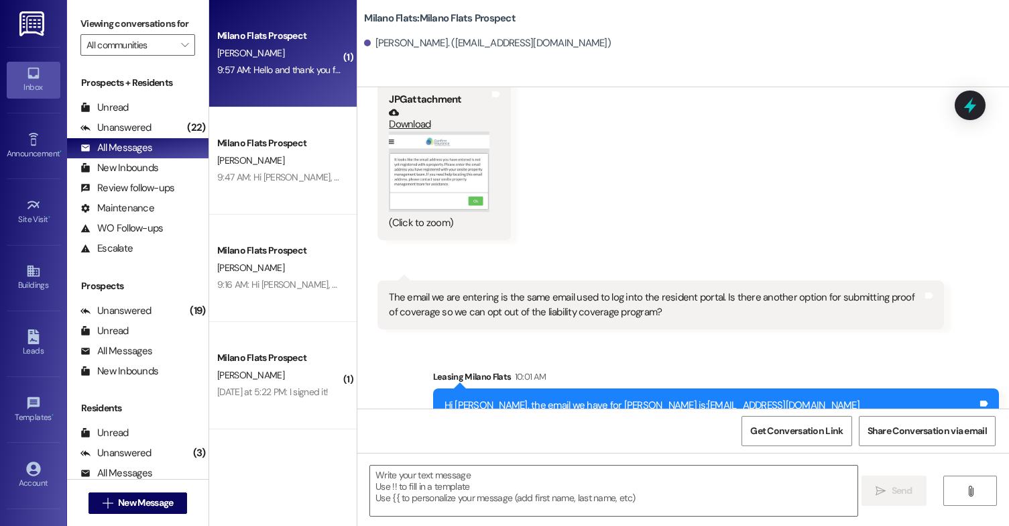
scroll to position [621, 0]
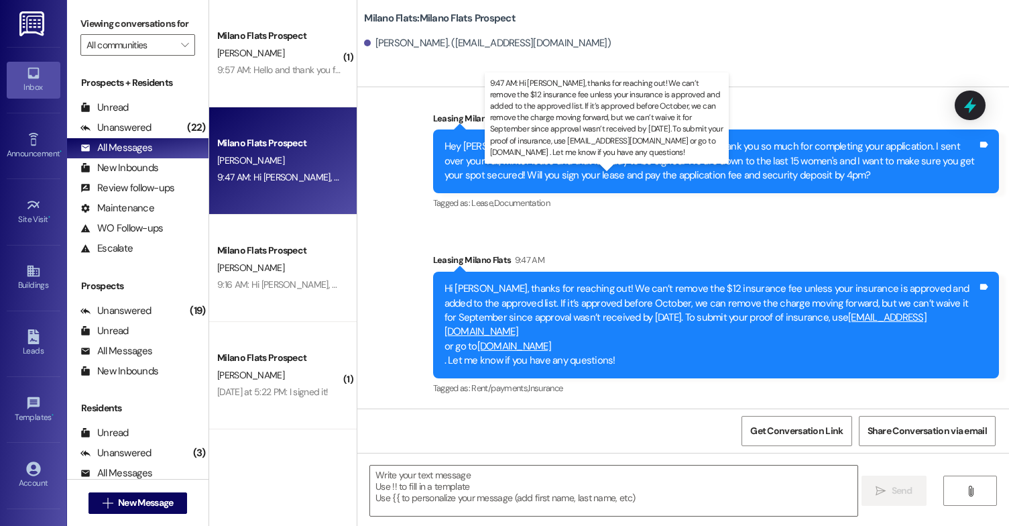
scroll to position [380, 0]
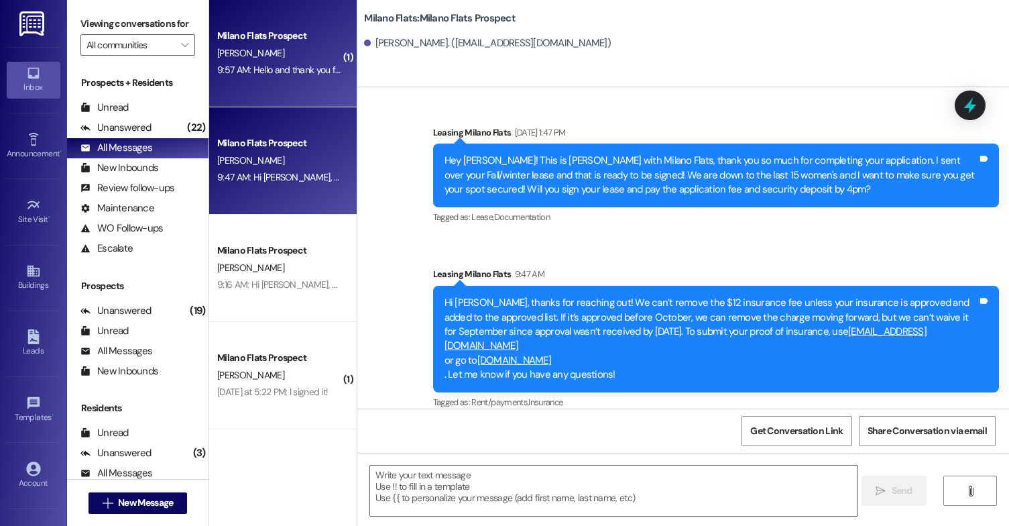
click at [314, 63] on div "9:57 AM: Hello and thank you for contacting Milano Flats. You have reached us a…" at bounding box center [279, 70] width 127 height 17
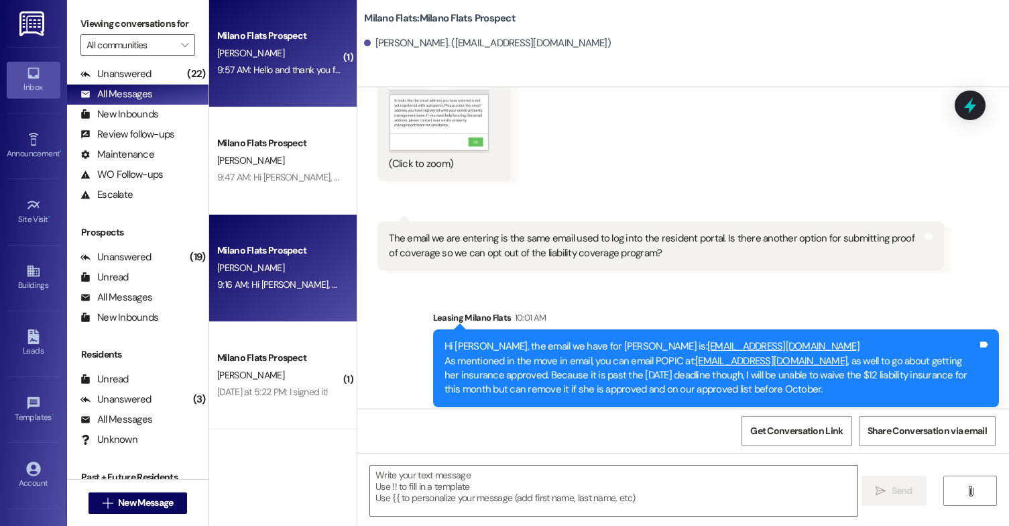
scroll to position [0, 0]
